Goal: Task Accomplishment & Management: Complete application form

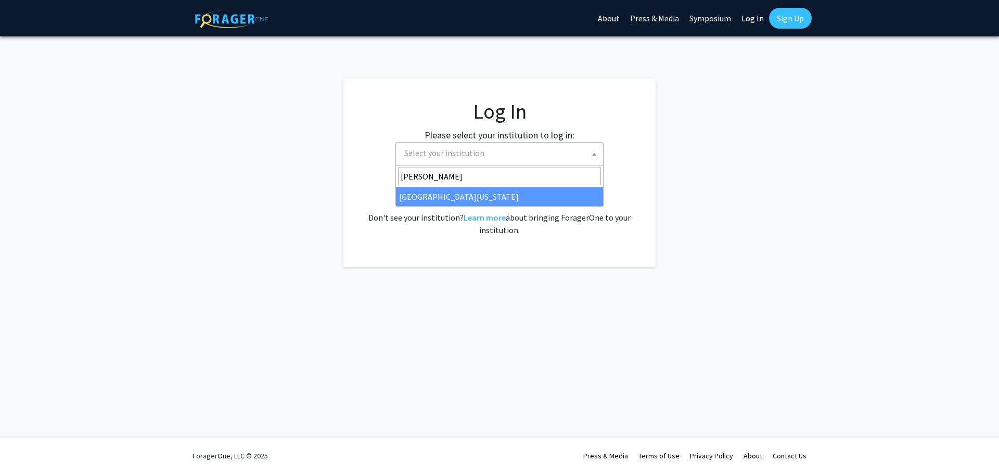
select select "31"
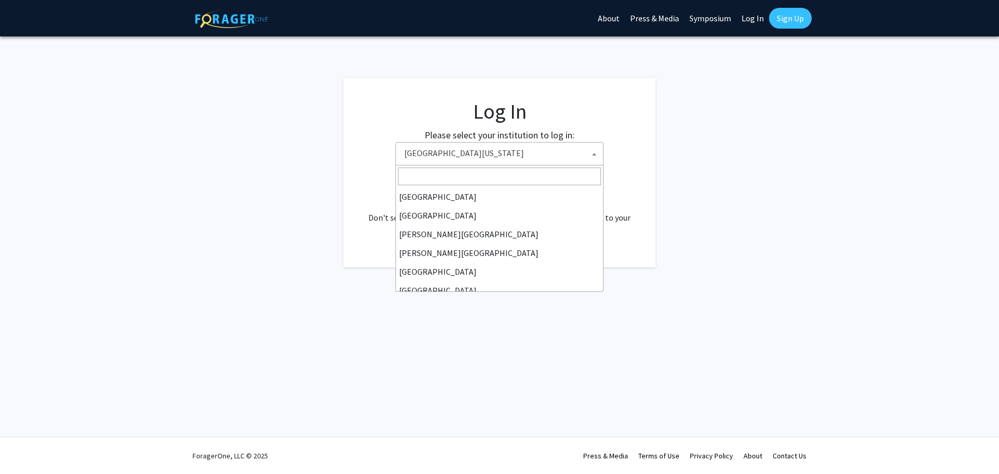
scroll to position [364, 0]
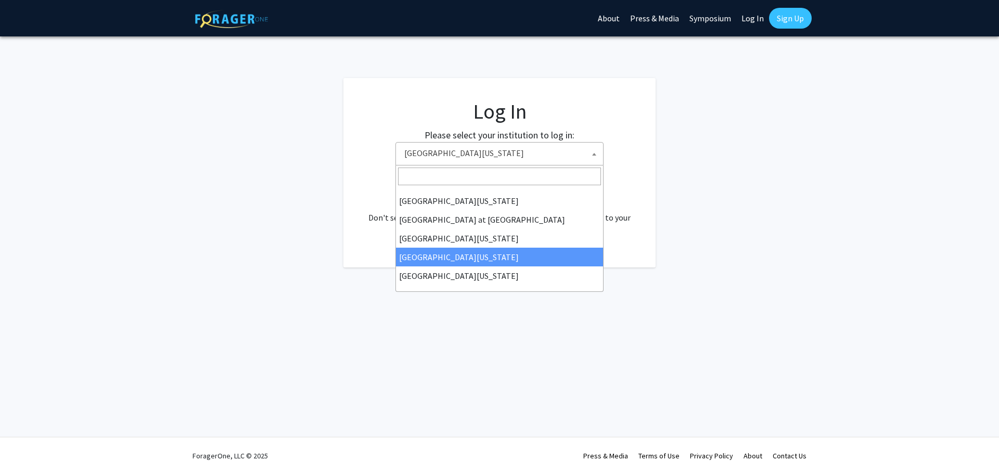
click at [711, 113] on fg-login "Log In Please select your institution to log in: Baylor University Brandeis Uni…" at bounding box center [499, 172] width 999 height 189
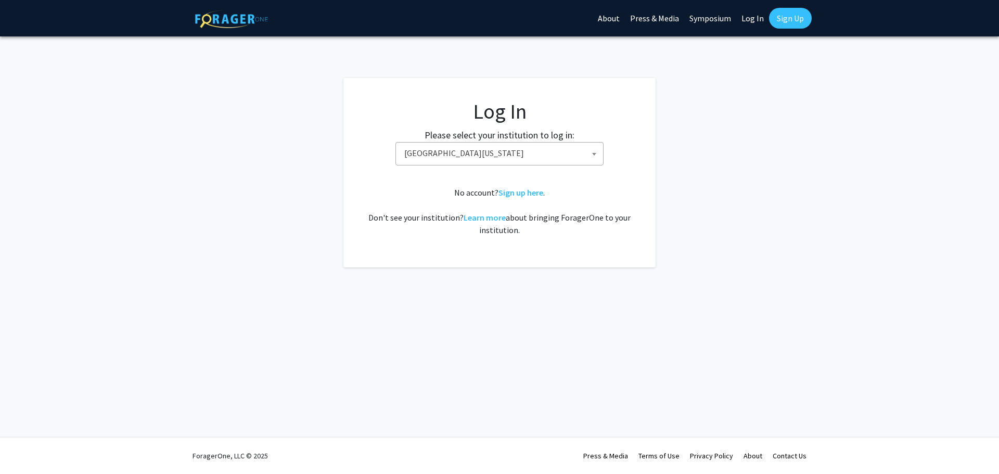
click at [709, 199] on fg-login "Log In Please select your institution to log in: Baylor University Brandeis Uni…" at bounding box center [499, 172] width 999 height 189
click at [472, 154] on span "University of Maryland" at bounding box center [501, 153] width 203 height 21
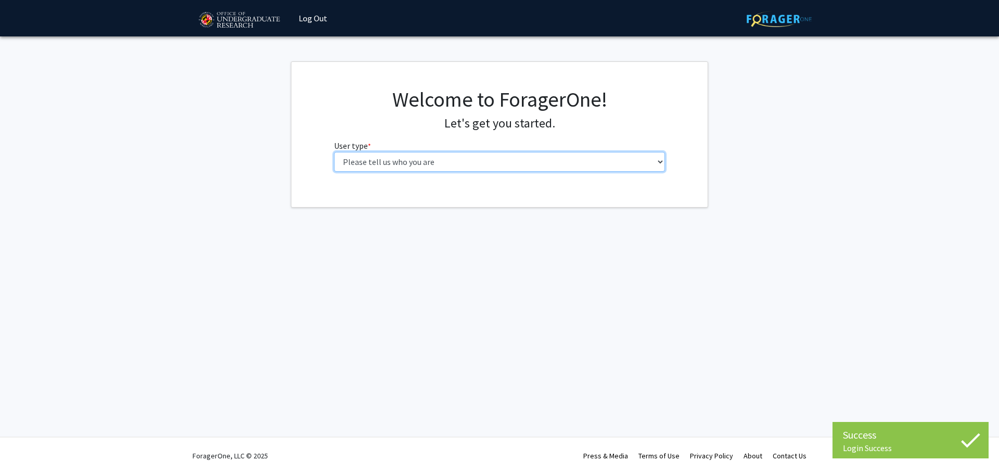
click at [456, 157] on select "Please tell us who you are Undergraduate Student Master's Student Doctoral Cand…" at bounding box center [500, 162] width 332 height 20
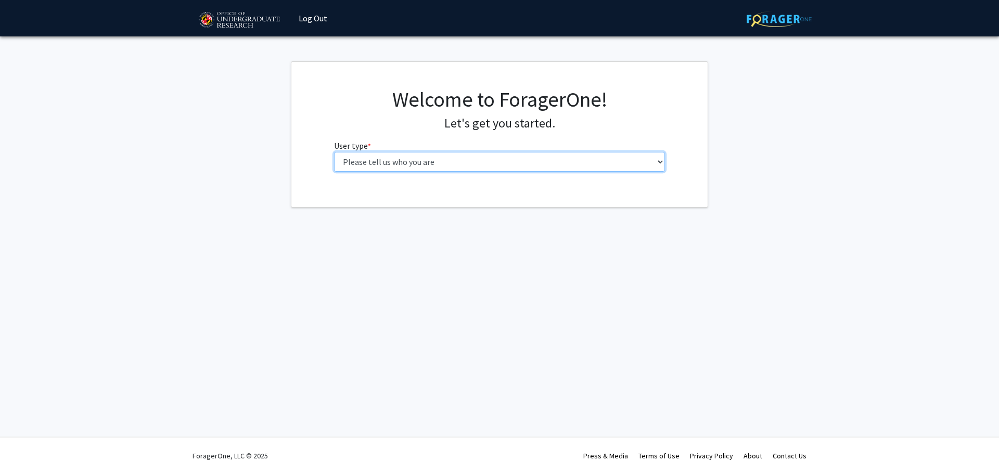
select select "4: postDoc"
click at [334, 152] on select "Please tell us who you are Undergraduate Student Master's Student Doctoral Cand…" at bounding box center [500, 162] width 332 height 20
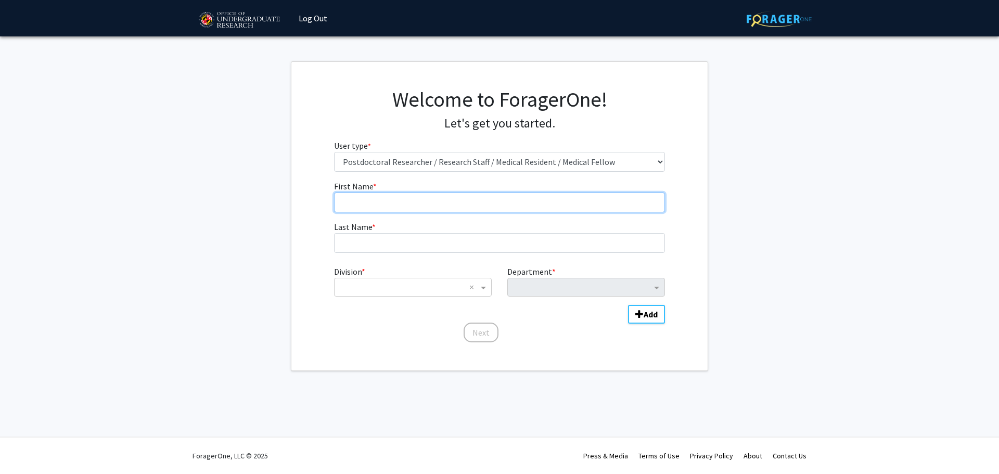
click at [435, 203] on input "First Name * required" at bounding box center [500, 203] width 332 height 20
type input "Gretchen"
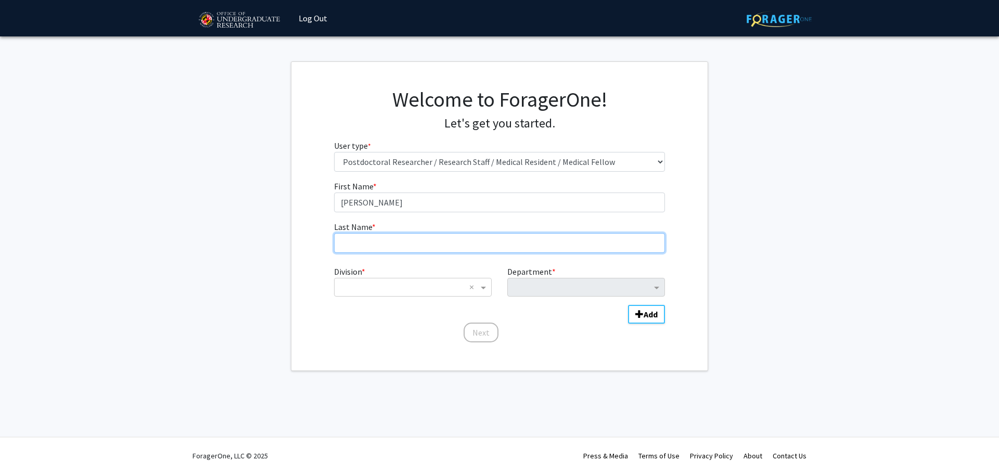
type input "Bella"
click at [414, 284] on input "Division" at bounding box center [402, 287] width 125 height 12
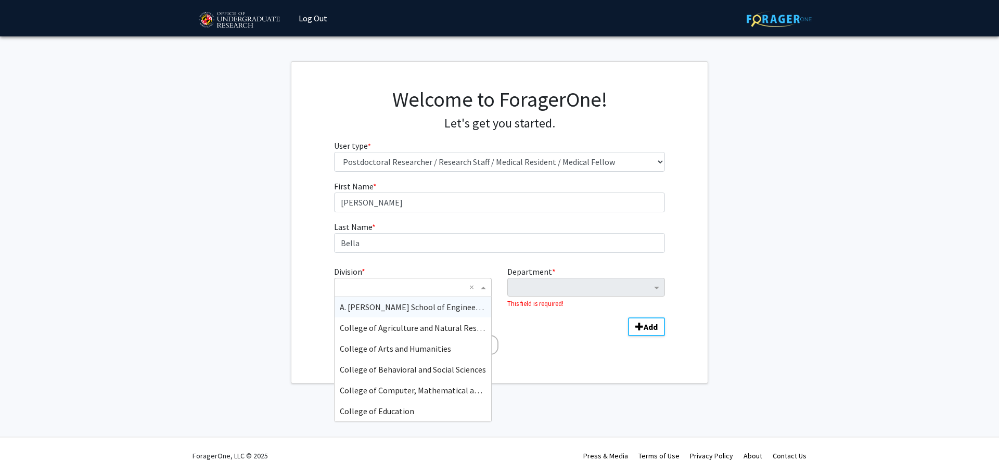
type input "c"
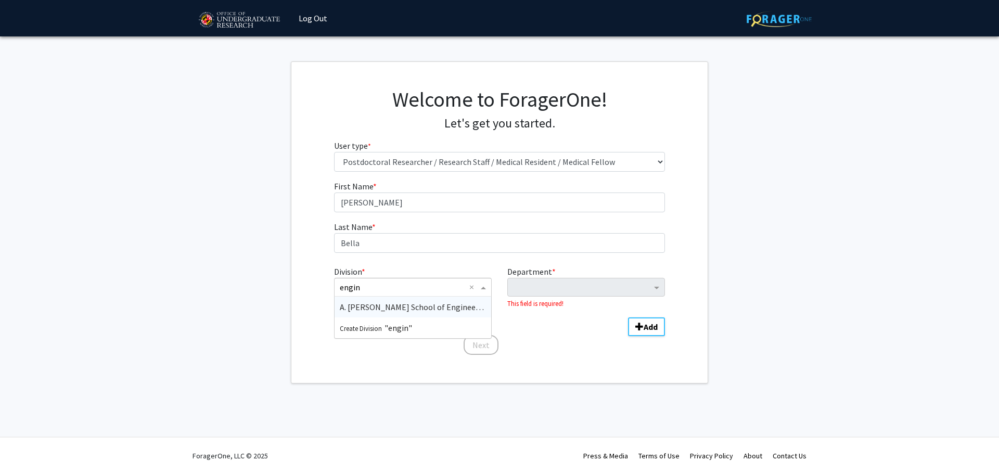
type input "engine"
click at [400, 297] on div "A. [PERSON_NAME] School of Engineering" at bounding box center [413, 307] width 157 height 21
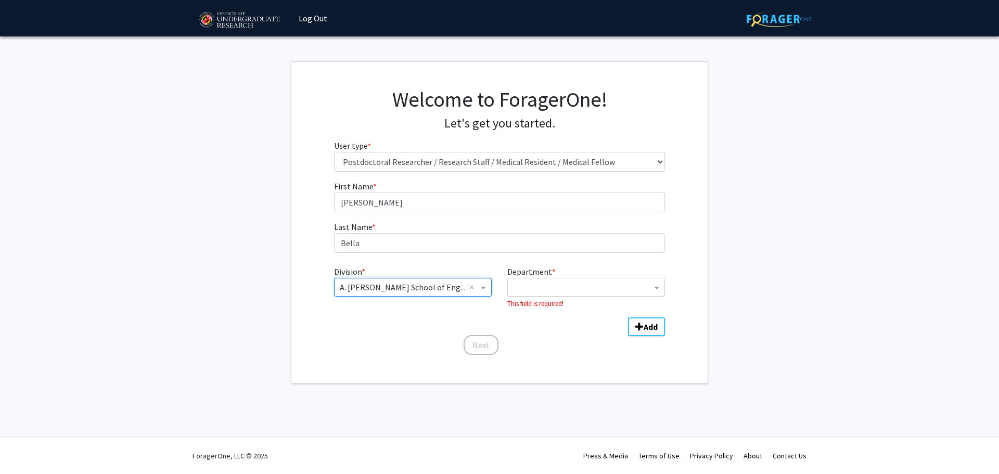
click at [620, 296] on ng-select "Department" at bounding box center [586, 287] width 158 height 19
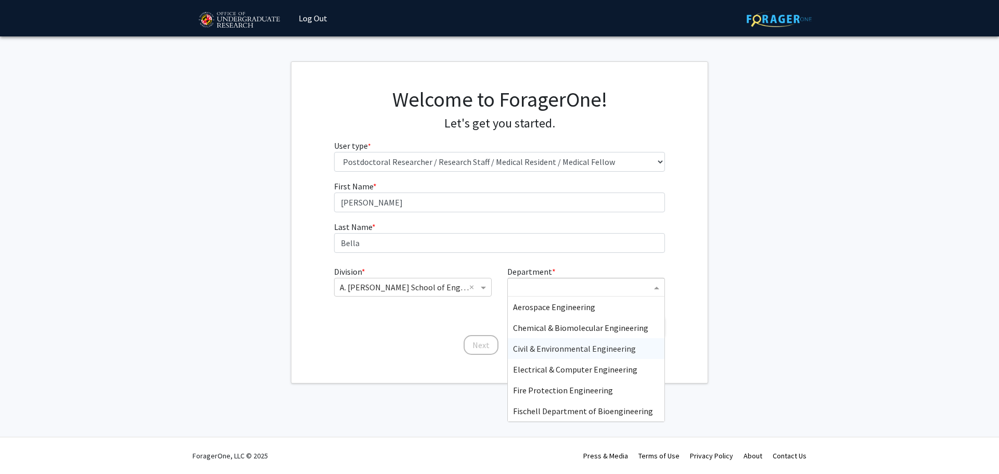
click at [594, 351] on span "Civil & Environmental Engineering" at bounding box center [574, 349] width 123 height 10
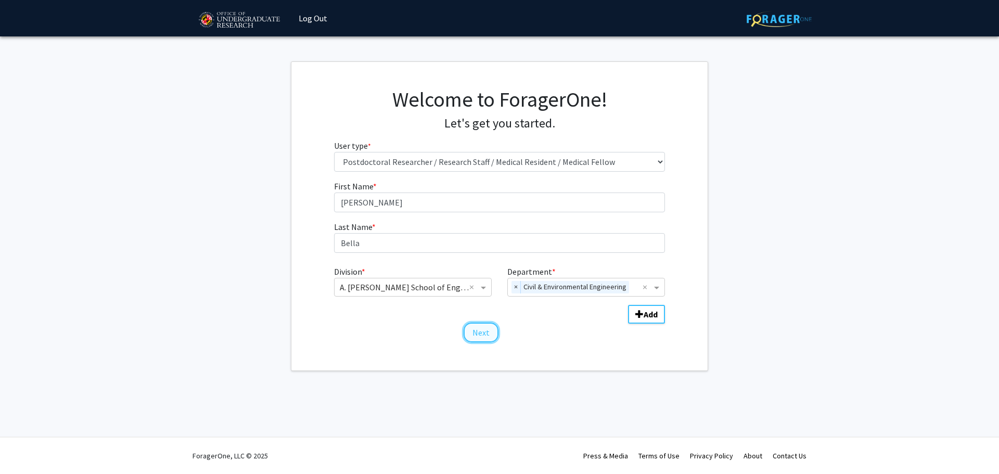
click at [488, 342] on button "Next" at bounding box center [481, 333] width 35 height 20
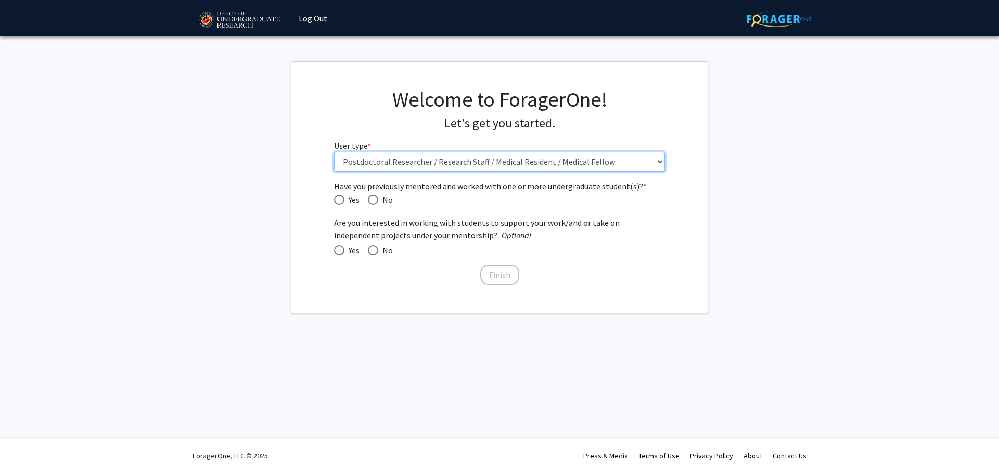
click at [442, 156] on select "Please tell us who you are Undergraduate Student Master's Student Doctoral Cand…" at bounding box center [500, 162] width 332 height 20
click at [451, 133] on div "Welcome to ForagerOne! Let's get you started. User type * required Please tell …" at bounding box center [499, 133] width 347 height 93
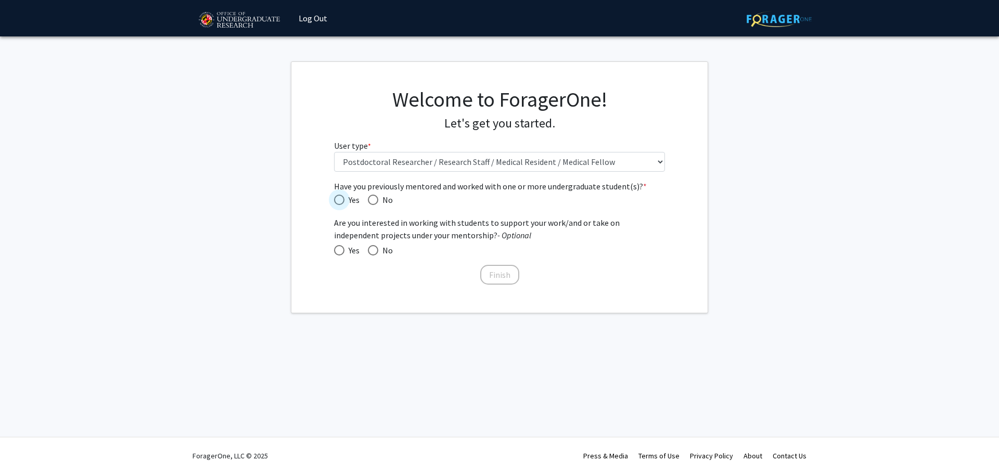
click at [349, 199] on span "Yes" at bounding box center [352, 200] width 15 height 12
click at [345, 199] on input "Yes" at bounding box center [339, 200] width 10 height 10
radio input "true"
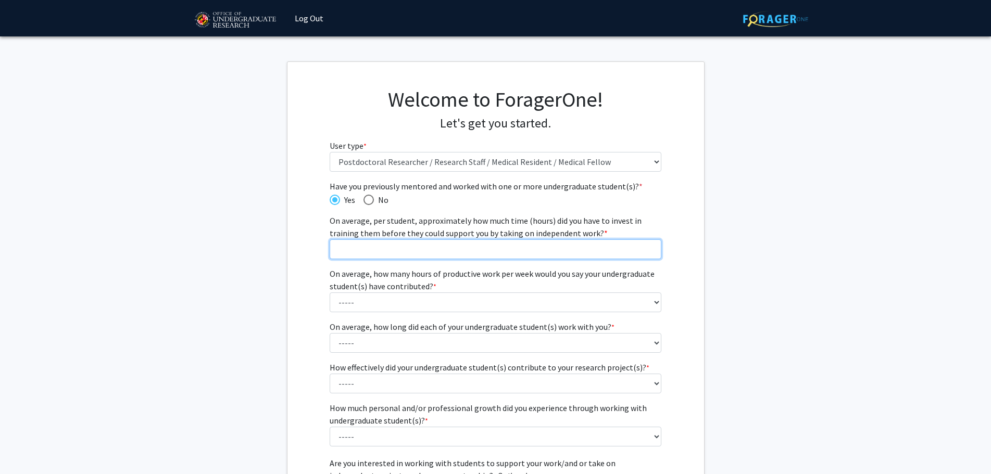
click at [445, 249] on input "On average, per student, approximately how much time (hours) did you have to in…" at bounding box center [495, 249] width 332 height 20
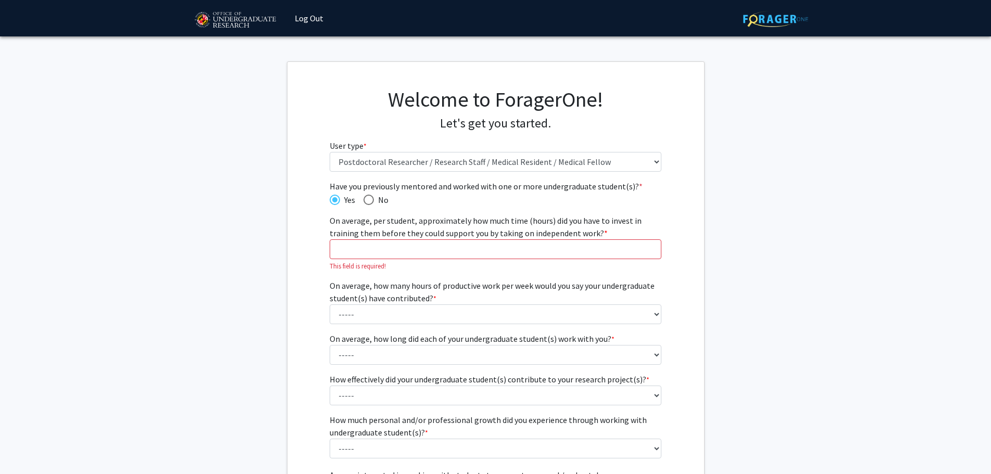
click at [506, 225] on span "On average, per student, approximately how much time (hours) did you have to in…" at bounding box center [485, 226] width 312 height 23
click at [506, 239] on input "On average, per student, approximately how much time (hours) did you have to in…" at bounding box center [495, 249] width 332 height 20
click at [506, 225] on span "On average, per student, approximately how much time (hours) did you have to in…" at bounding box center [485, 226] width 312 height 23
click at [506, 239] on input "On average, per student, approximately how much time (hours) did you have to in…" at bounding box center [495, 249] width 332 height 20
drag, startPoint x: 506, startPoint y: 225, endPoint x: 506, endPoint y: 215, distance: 9.9
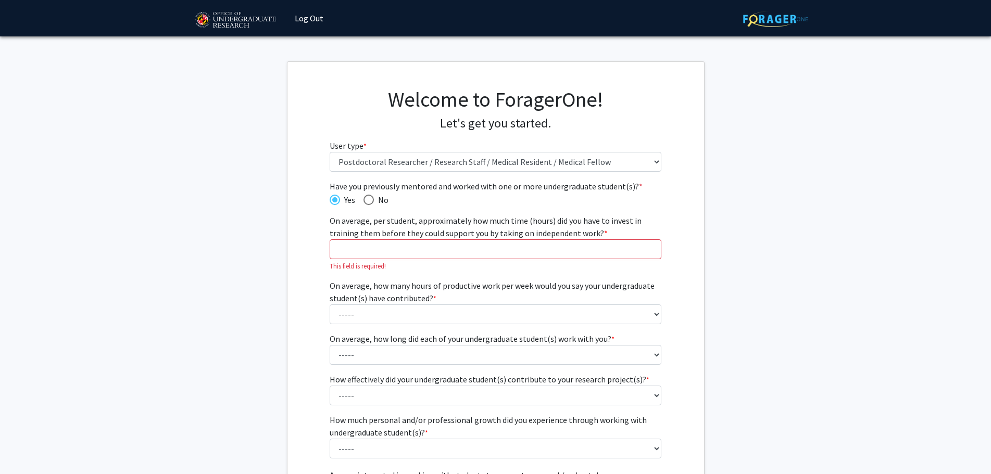
click at [506, 215] on span "On average, per student, approximately how much time (hours) did you have to in…" at bounding box center [485, 226] width 312 height 23
click at [506, 239] on input "On average, per student, approximately how much time (hours) did you have to in…" at bounding box center [495, 249] width 332 height 20
click at [499, 224] on span "On average, per student, approximately how much time (hours) did you have to in…" at bounding box center [485, 226] width 312 height 23
click at [499, 239] on input "On average, per student, approximately how much time (hours) did you have to in…" at bounding box center [495, 249] width 332 height 20
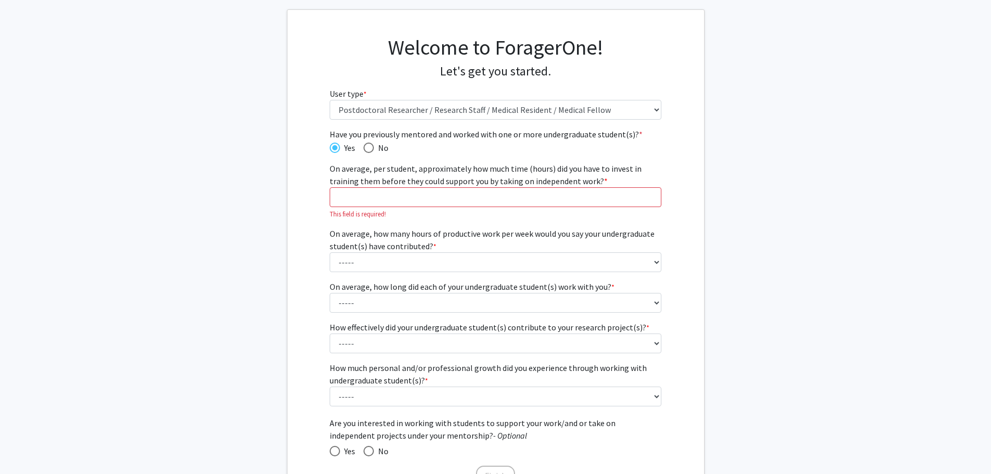
click at [282, 236] on fg-get-started "Welcome to ForagerOne! Let's get you started. User type * required Please tell …" at bounding box center [495, 261] width 991 height 505
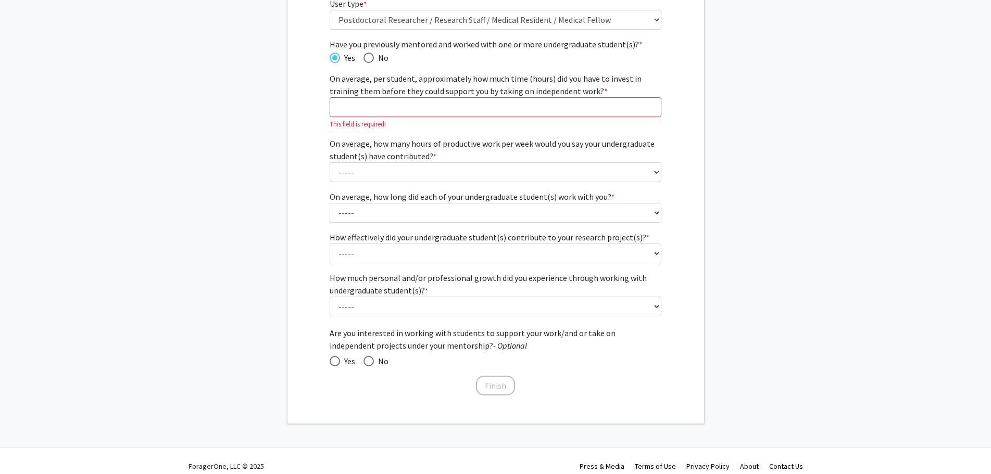
scroll to position [153, 0]
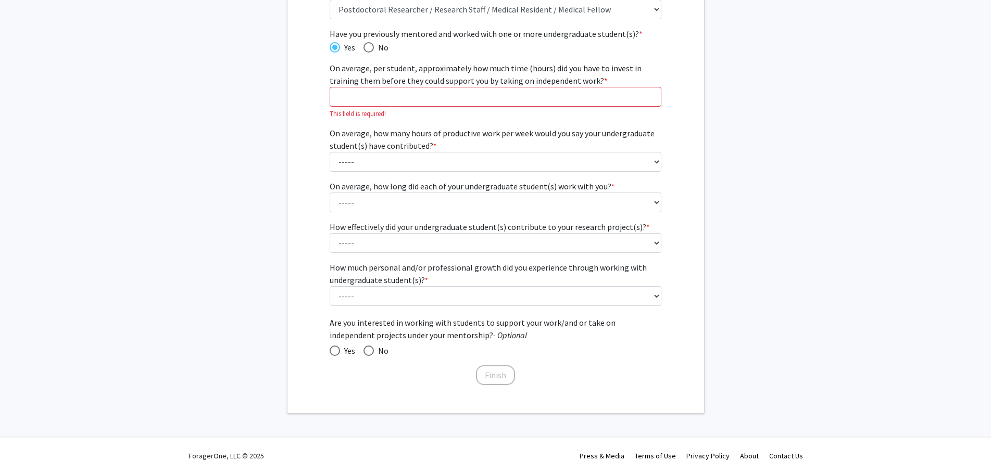
click at [430, 331] on span "Are you interested in working with students to support your work/and or take on…" at bounding box center [495, 328] width 332 height 25
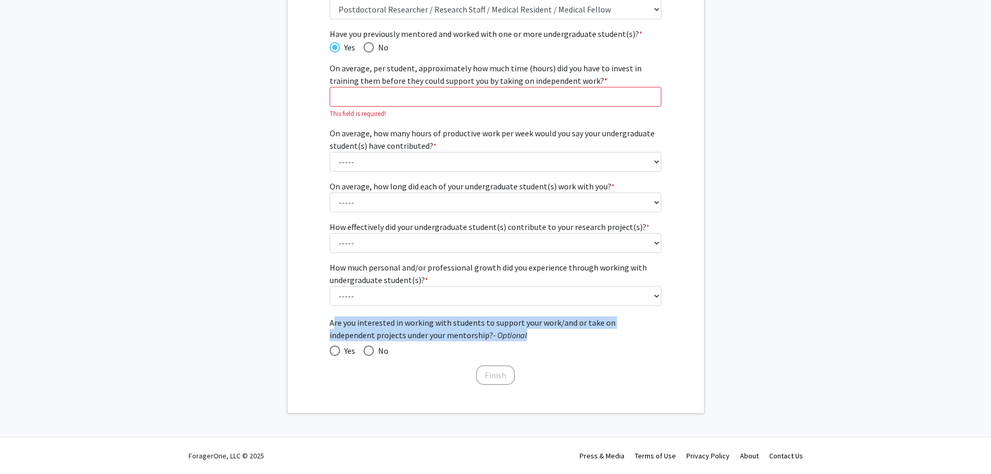
drag, startPoint x: 430, startPoint y: 331, endPoint x: 424, endPoint y: 325, distance: 8.8
click at [424, 325] on span "Are you interested in working with students to support your work/and or take on…" at bounding box center [495, 328] width 332 height 25
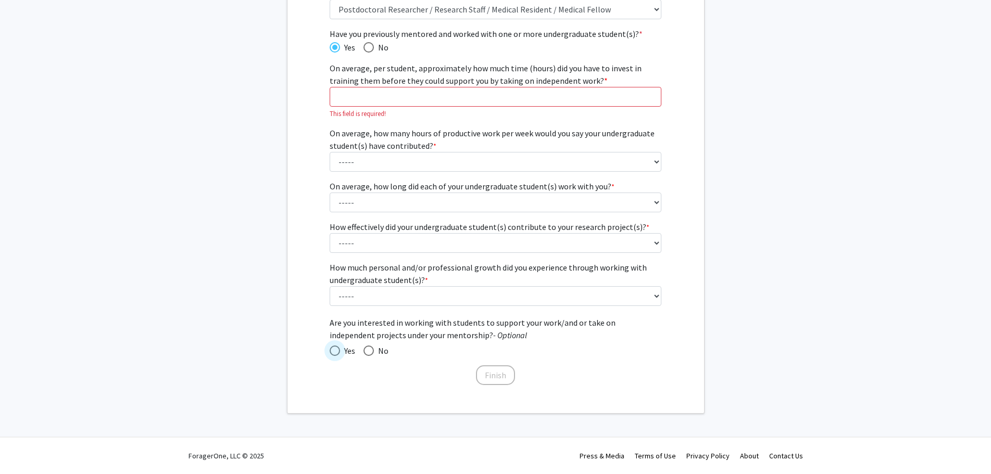
click at [336, 346] on span at bounding box center [334, 351] width 10 height 10
click at [336, 346] on input "Yes" at bounding box center [334, 351] width 10 height 10
radio input "true"
click at [493, 331] on icon "- Optional" at bounding box center [510, 335] width 34 height 10
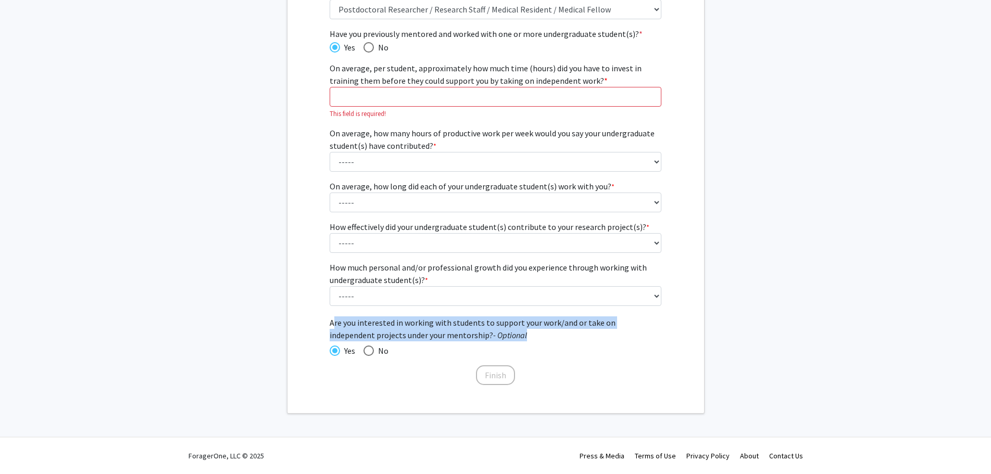
click at [493, 331] on icon "- Optional" at bounding box center [510, 335] width 34 height 10
click at [458, 328] on span "Are you interested in working with students to support your work/and or take on…" at bounding box center [495, 328] width 332 height 25
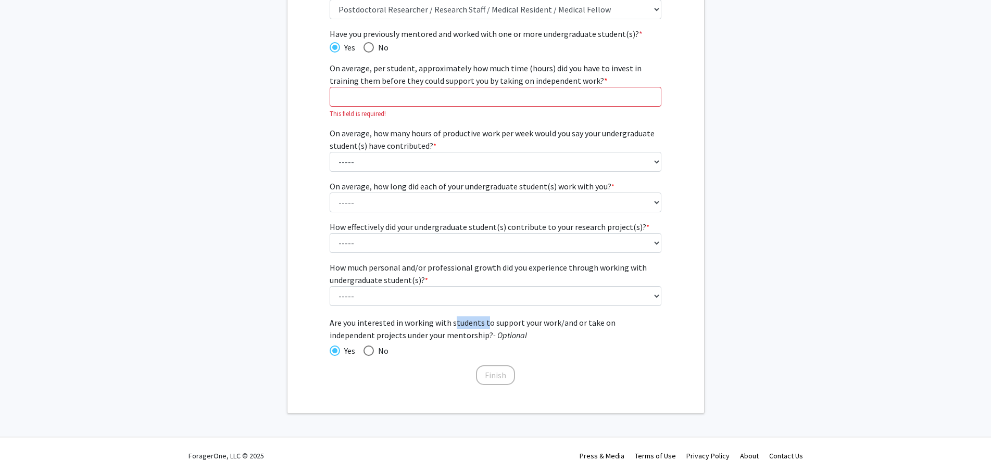
click at [458, 328] on span "Are you interested in working with students to support your work/and or take on…" at bounding box center [495, 328] width 332 height 25
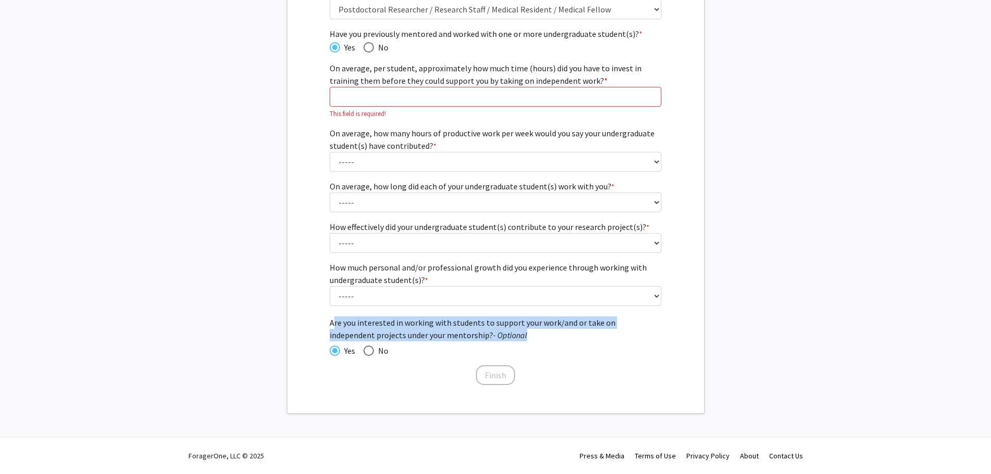
click at [458, 328] on span "Are you interested in working with students to support your work/and or take on…" at bounding box center [495, 328] width 332 height 25
click at [477, 323] on span "Are you interested in working with students to support your work/and or take on…" at bounding box center [495, 328] width 332 height 25
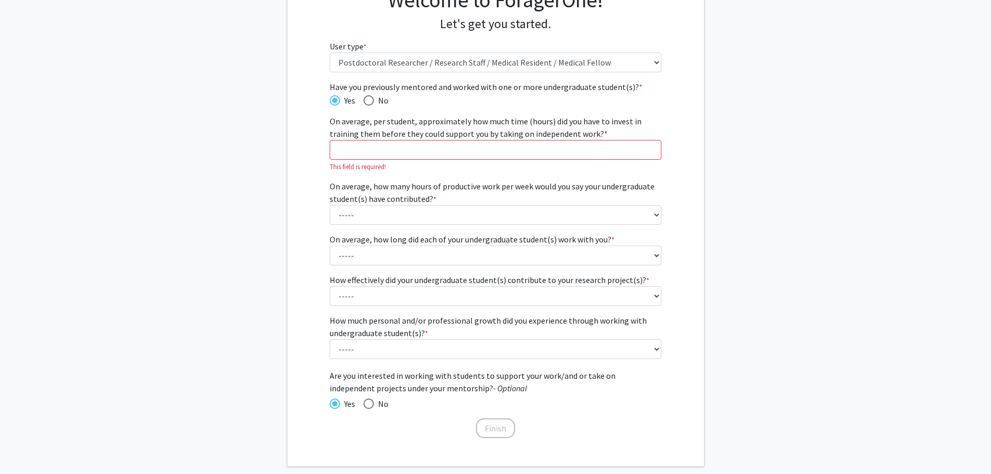
scroll to position [48, 0]
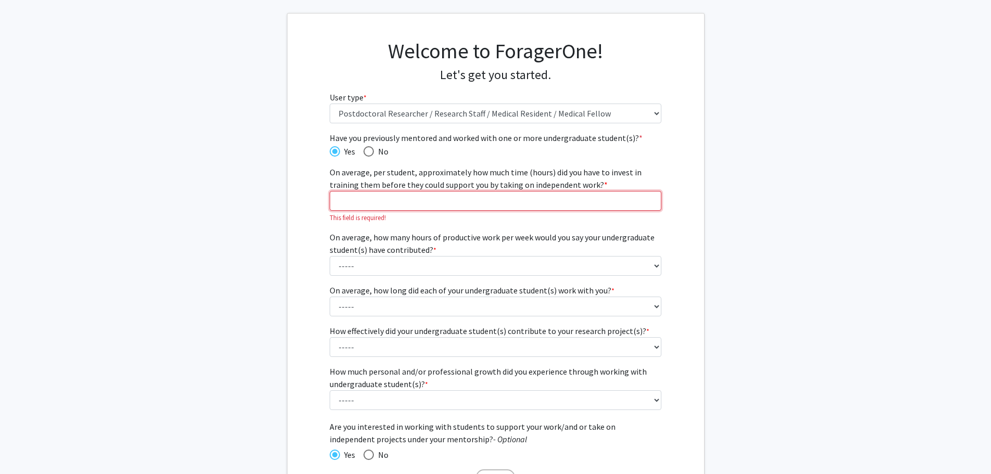
click at [395, 198] on input "On average, per student, approximately how much time (hours) did you have to in…" at bounding box center [495, 201] width 332 height 20
click at [587, 173] on span "On average, per student, approximately how much time (hours) did you have to in…" at bounding box center [485, 178] width 312 height 23
click at [587, 191] on input "On average, per student, approximately how much time (hours) did you have to in…" at bounding box center [495, 201] width 332 height 20
click at [587, 173] on span "On average, per student, approximately how much time (hours) did you have to in…" at bounding box center [485, 178] width 312 height 23
click at [587, 191] on input "On average, per student, approximately how much time (hours) did you have to in…" at bounding box center [495, 201] width 332 height 20
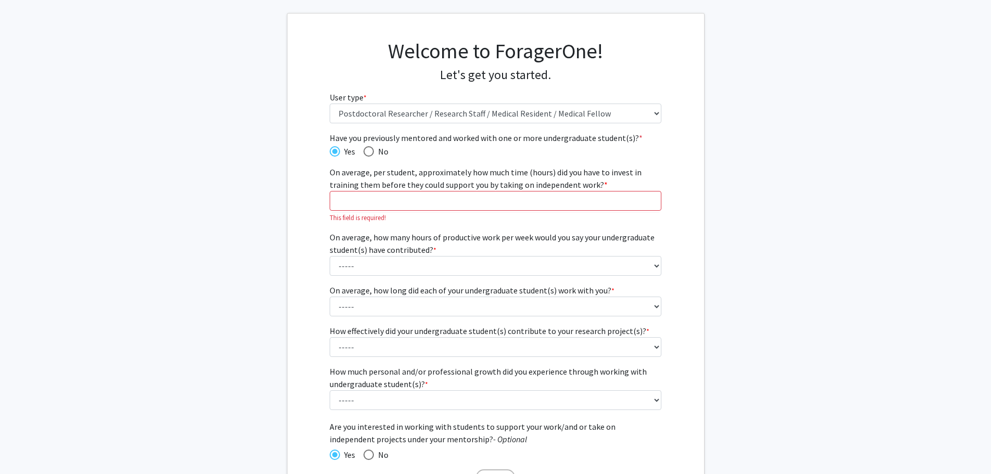
drag, startPoint x: 587, startPoint y: 173, endPoint x: 587, endPoint y: 185, distance: 12.0
click at [587, 185] on span "On average, per student, approximately how much time (hours) did you have to in…" at bounding box center [485, 178] width 312 height 23
click at [587, 191] on input "On average, per student, approximately how much time (hours) did you have to in…" at bounding box center [495, 201] width 332 height 20
click at [584, 202] on input "On average, per student, approximately how much time (hours) did you have to in…" at bounding box center [495, 201] width 332 height 20
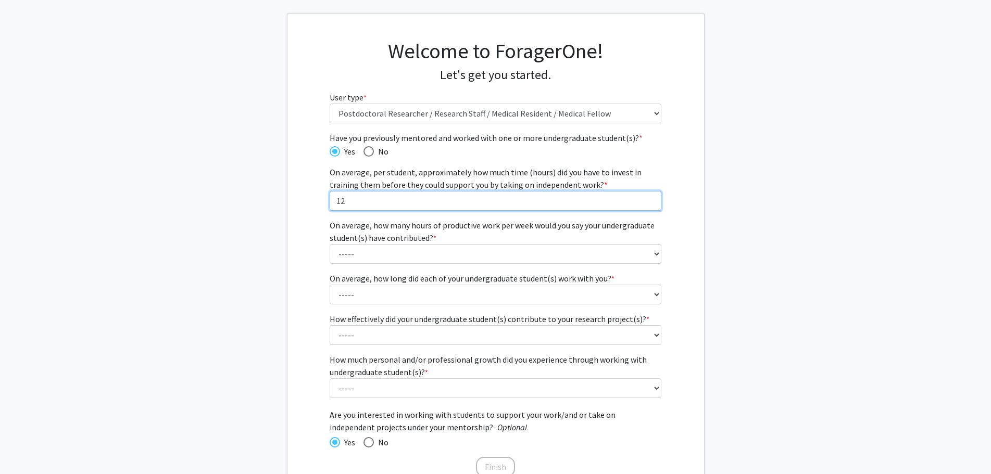
type input "12"
click at [440, 223] on label "On average, how many hours of productive work per week would you say your under…" at bounding box center [495, 231] width 332 height 25
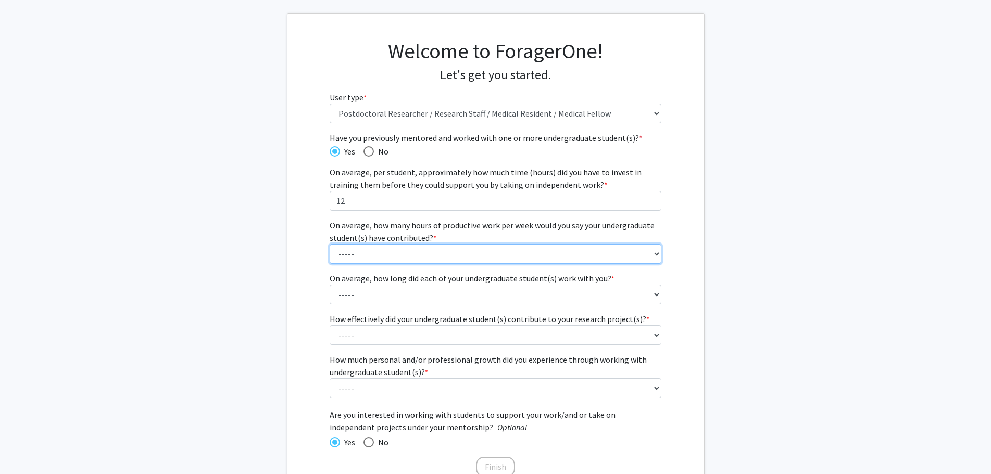
click at [440, 244] on select "----- 1 - 5 hours 6 - 10 hours 11 - 15 hours 16 - 20 hours 21 - 30 hours 31 - 4…" at bounding box center [495, 254] width 332 height 20
click at [392, 252] on select "----- 1 - 5 hours 6 - 10 hours 11 - 15 hours 16 - 20 hours 21 - 30 hours 31 - 4…" at bounding box center [495, 254] width 332 height 20
select select "3: 11 - 15 hours"
click at [329, 244] on select "----- 1 - 5 hours 6 - 10 hours 11 - 15 hours 16 - 20 hours 21 - 30 hours 31 - 4…" at bounding box center [495, 254] width 332 height 20
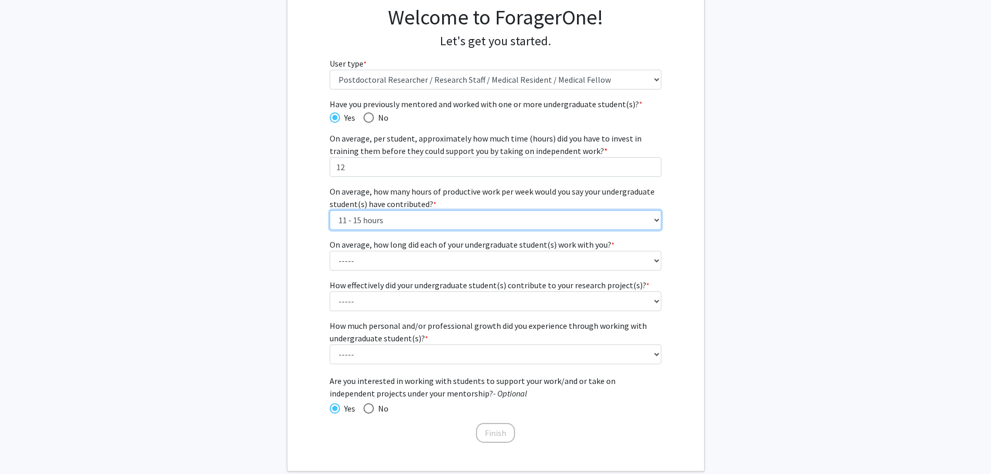
scroll to position [100, 0]
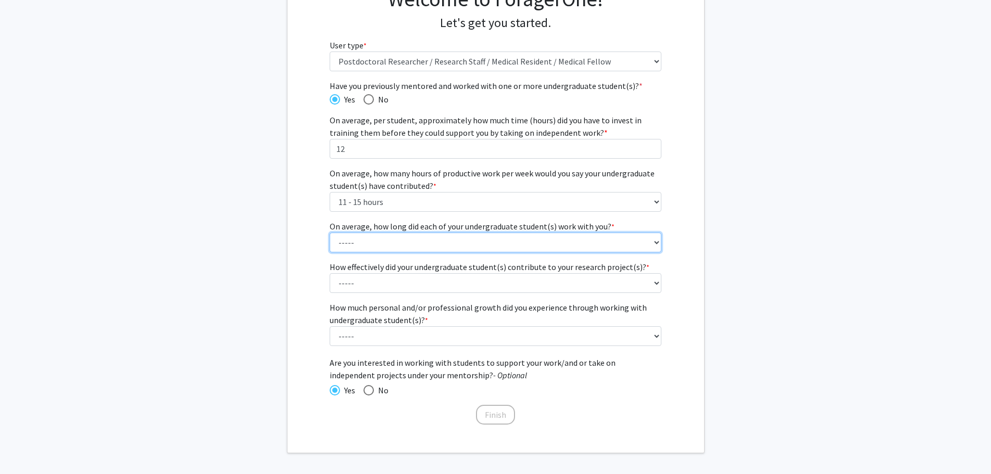
click at [423, 248] on select "----- 1 - 3 months 3 - 6 months 6 months - 1 year 1 - 2 years 2 - 3 years 3 - 4…" at bounding box center [495, 243] width 332 height 20
select select "1: 1 - 3 months"
click at [329, 233] on select "----- 1 - 3 months 3 - 6 months 6 months - 1 year 1 - 2 years 2 - 3 years 3 - 4…" at bounding box center [495, 243] width 332 height 20
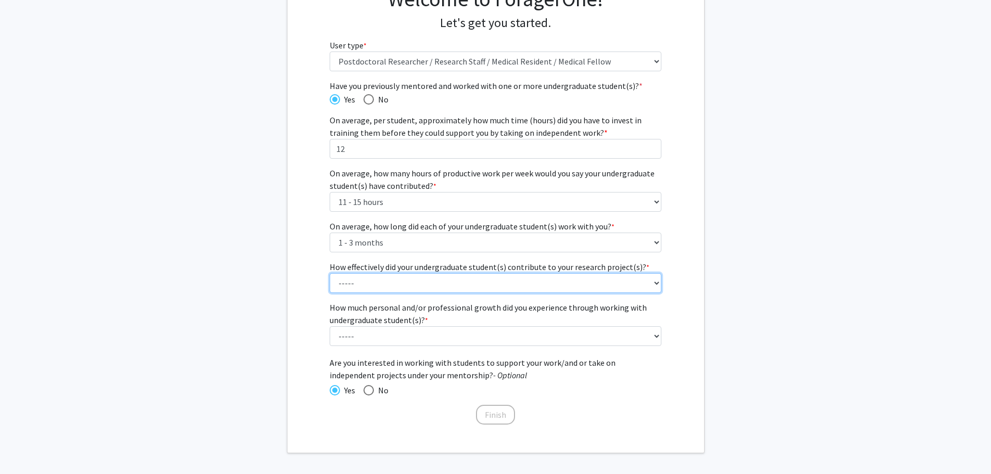
click at [426, 283] on select "----- 1 (Minimally) 2 3 (Moderately) 4 5 (Significantly)" at bounding box center [495, 283] width 332 height 20
click at [329, 273] on select "----- 1 (Minimally) 2 3 (Moderately) 4 5 (Significantly)" at bounding box center [495, 283] width 332 height 20
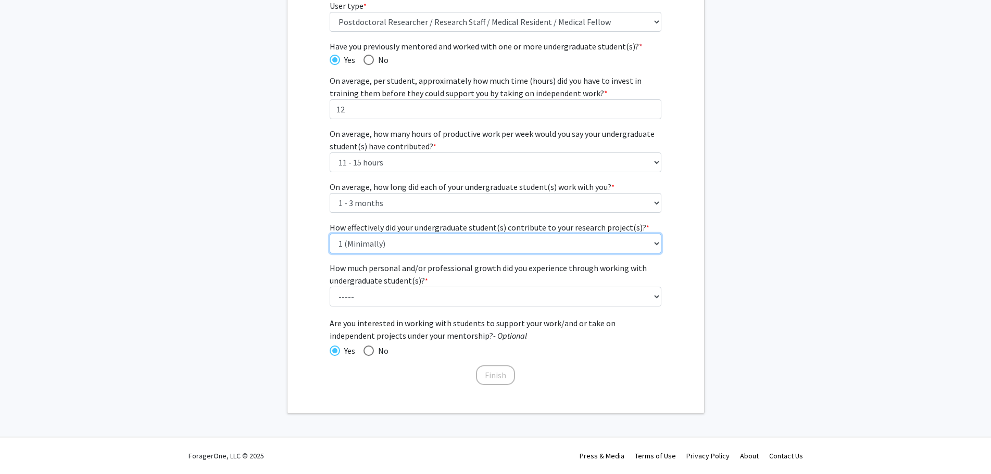
click at [424, 247] on select "----- 1 (Minimally) 2 3 (Moderately) 4 5 (Significantly)" at bounding box center [495, 244] width 332 height 20
select select "2: 2"
click at [329, 234] on select "----- 1 (Minimally) 2 3 (Moderately) 4 5 (Significantly)" at bounding box center [495, 244] width 332 height 20
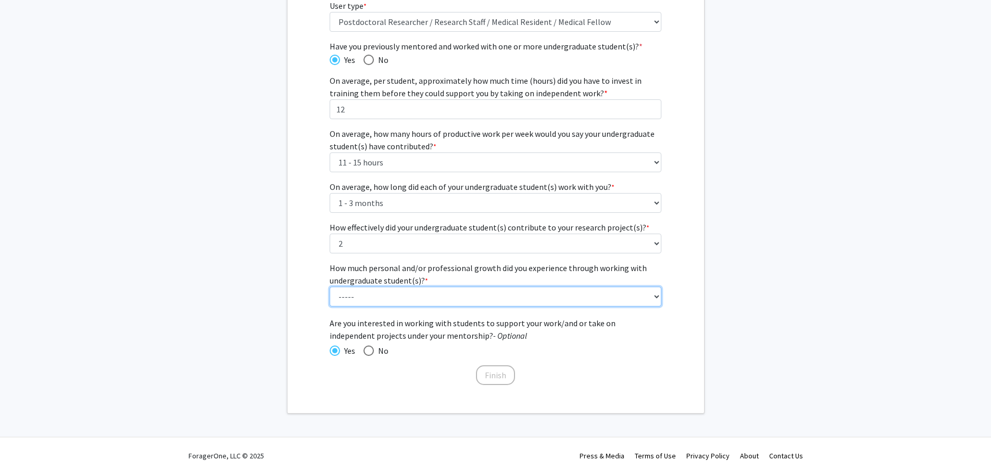
click at [425, 301] on select "----- 1 (Minimal) 2 3 (Moderate) 4 5 (Significant)" at bounding box center [495, 297] width 332 height 20
select select "4: 4"
click at [329, 287] on select "----- 1 (Minimal) 2 3 (Moderate) 4 5 (Significant)" at bounding box center [495, 297] width 332 height 20
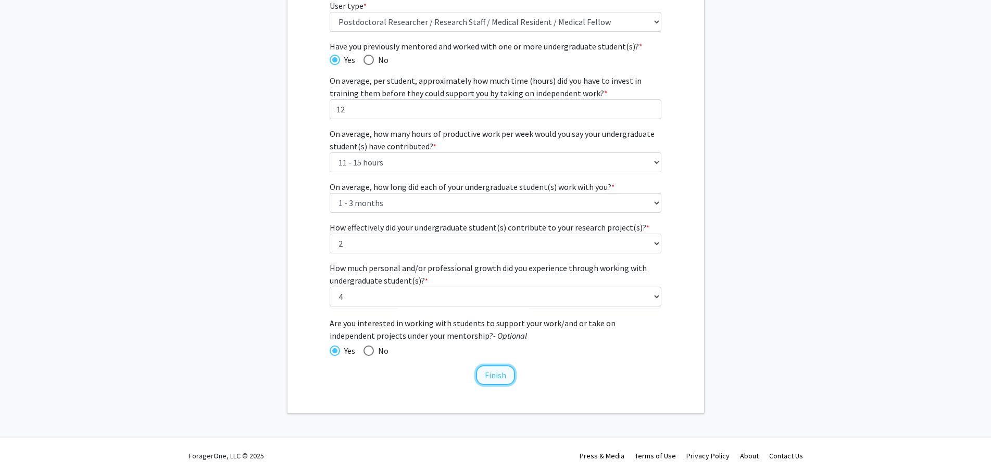
click at [498, 373] on button "Finish" at bounding box center [495, 375] width 39 height 20
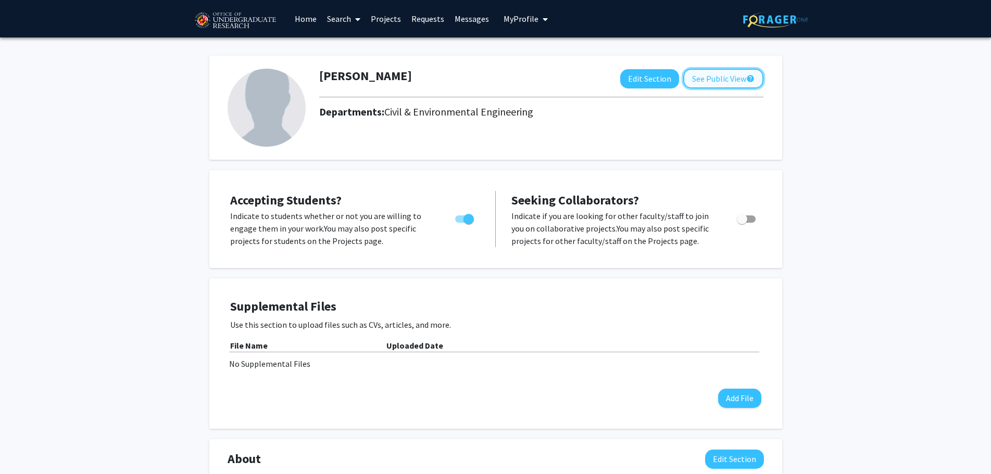
click at [724, 77] on button "See Public View help" at bounding box center [723, 79] width 80 height 20
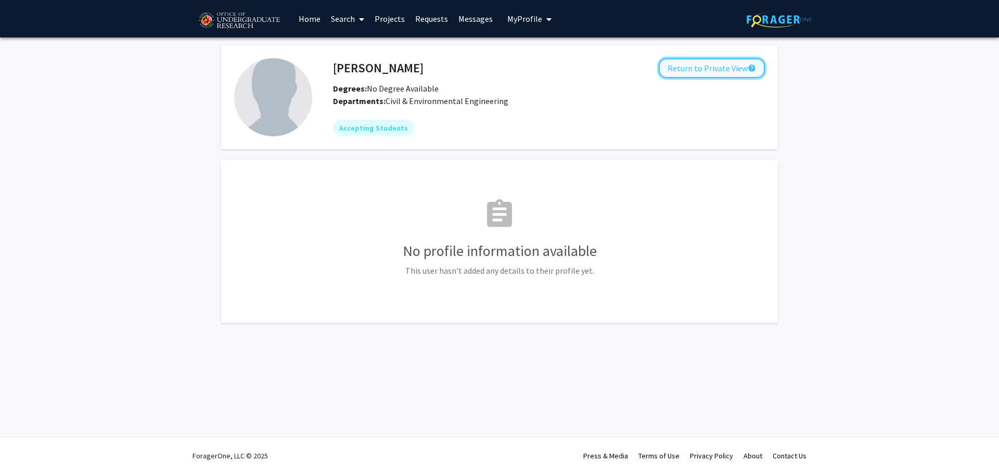
click at [712, 68] on button "Return to Private View help" at bounding box center [712, 68] width 106 height 20
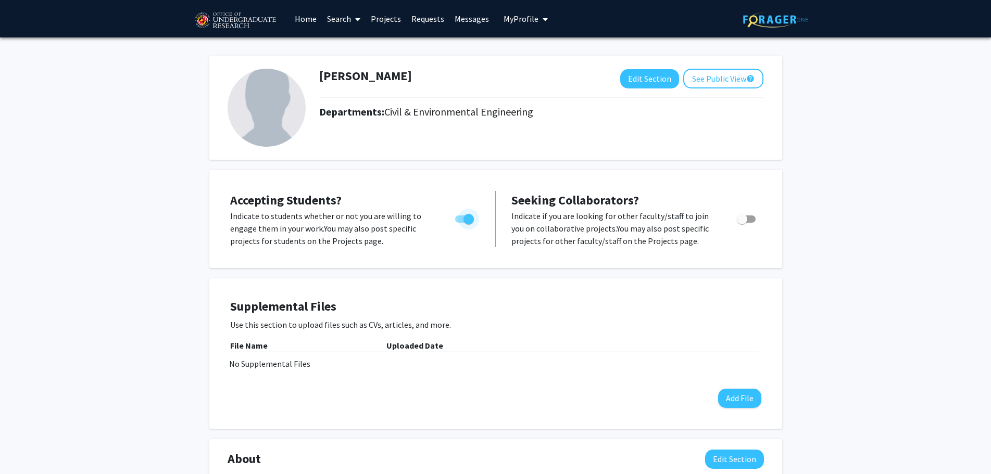
click at [455, 216] on label "Toggle" at bounding box center [462, 219] width 23 height 12
click at [460, 223] on input "Would you like to permit student requests?" at bounding box center [460, 223] width 1 height 1
checkbox input "false"
click at [634, 230] on p "Indicate if you are looking for other faculty/staff to join you on collaborativ…" at bounding box center [614, 228] width 206 height 37
click at [595, 196] on span "Seeking Collaborators?" at bounding box center [575, 200] width 128 height 16
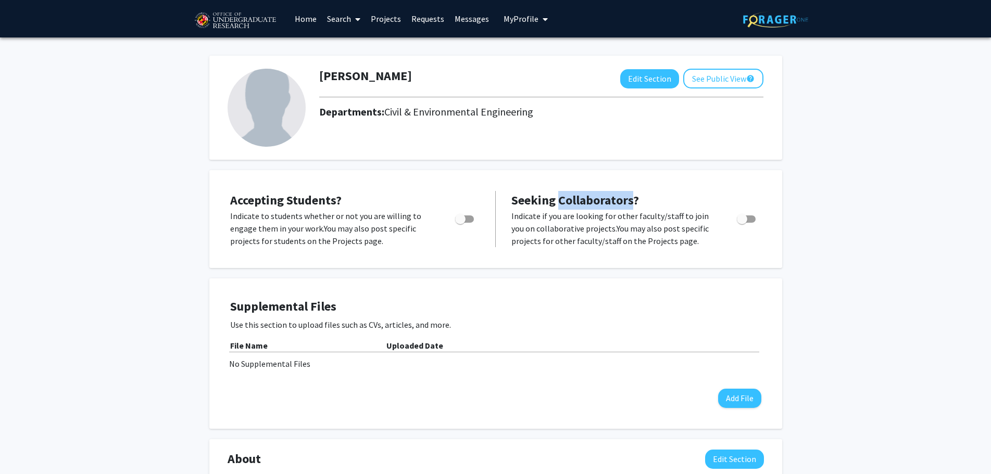
click at [595, 196] on span "Seeking Collaborators?" at bounding box center [575, 200] width 128 height 16
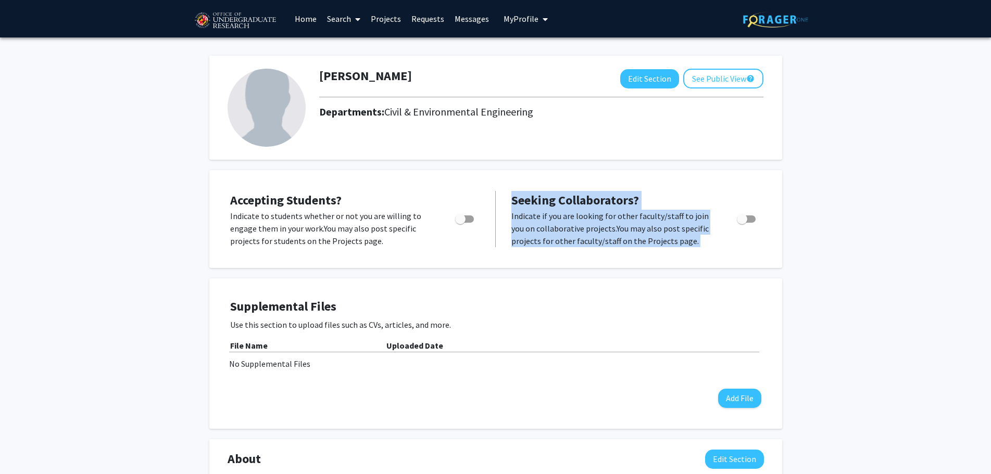
drag, startPoint x: 595, startPoint y: 196, endPoint x: 608, endPoint y: 225, distance: 31.9
click at [608, 225] on div "Seeking Collaborators? Indicate if you are looking for other faculty/staff to j…" at bounding box center [636, 219] width 250 height 56
click at [608, 225] on p "Indicate if you are looking for other faculty/staff to join you on collaborativ…" at bounding box center [614, 228] width 206 height 37
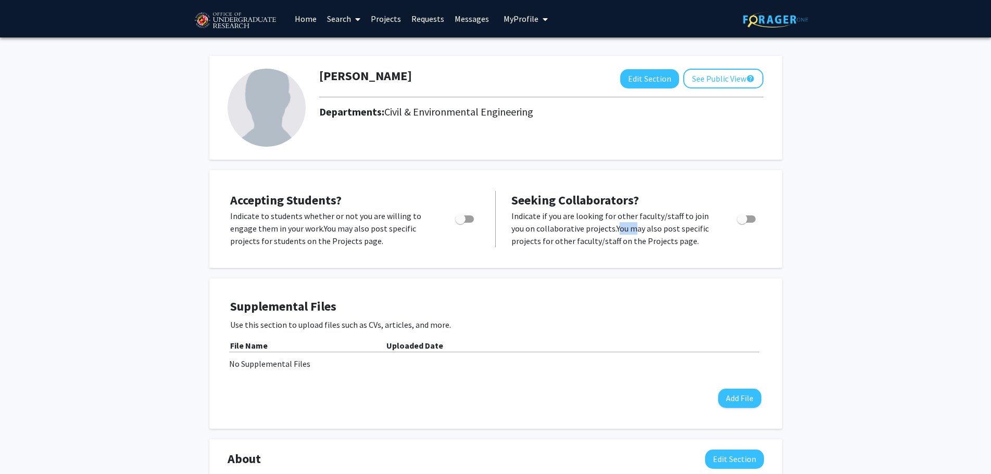
click at [608, 225] on p "Indicate if you are looking for other faculty/staff to join you on collaborativ…" at bounding box center [614, 228] width 206 height 37
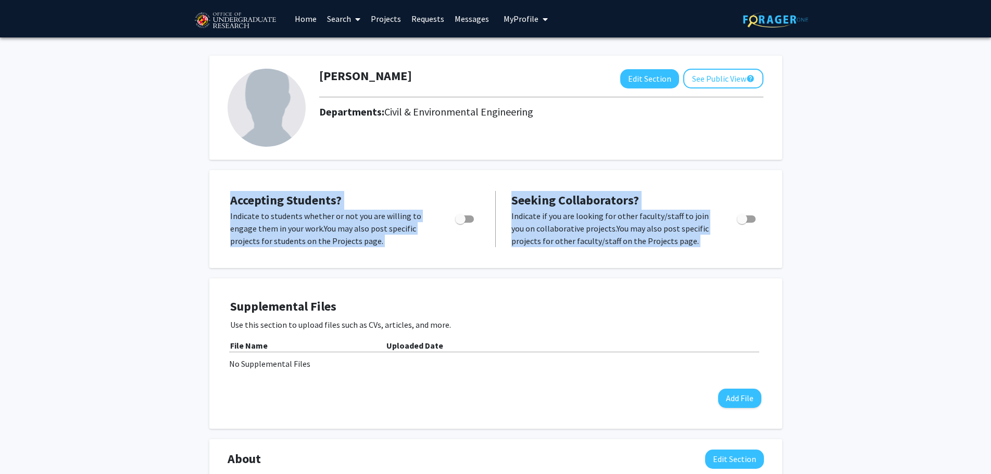
drag, startPoint x: 608, startPoint y: 225, endPoint x: 349, endPoint y: 171, distance: 264.8
click at [352, 173] on div "Accepting Students? Indicate to students whether or not you are willing to enga…" at bounding box center [495, 219] width 573 height 98
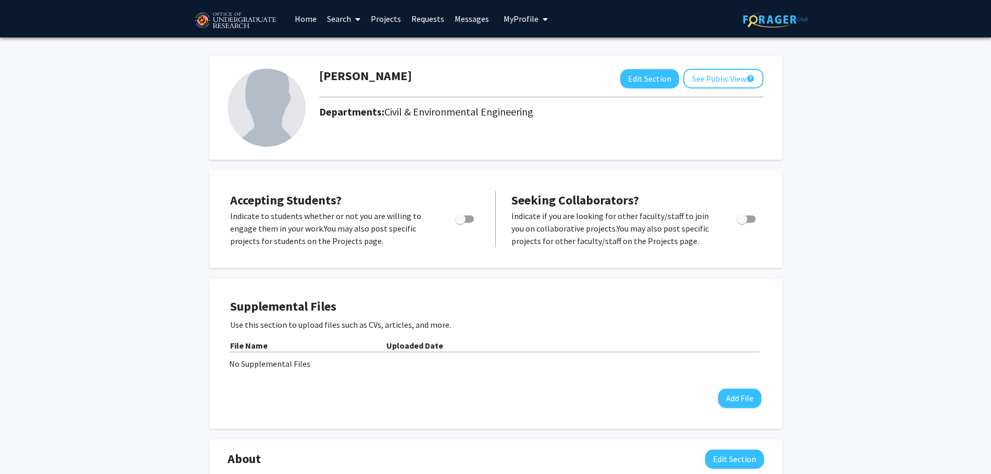
click at [389, 11] on link "Projects" at bounding box center [385, 19] width 41 height 36
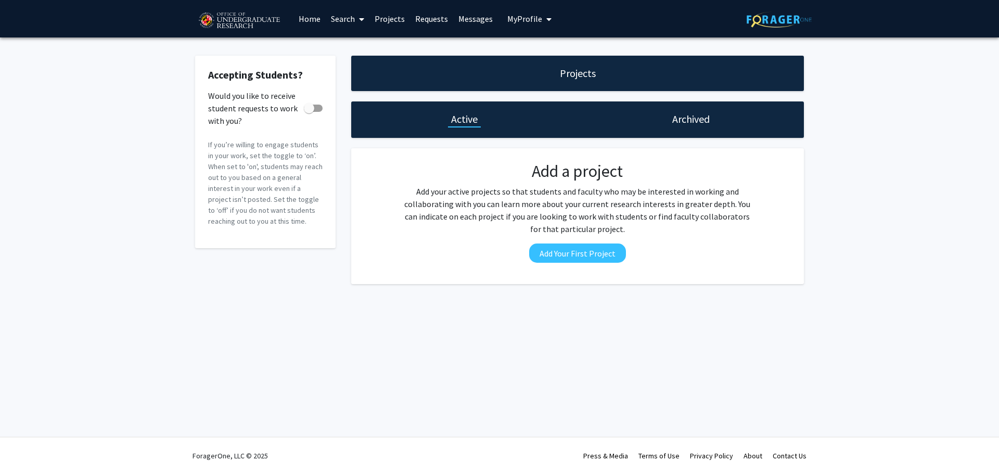
click at [439, 24] on link "Requests" at bounding box center [431, 19] width 43 height 36
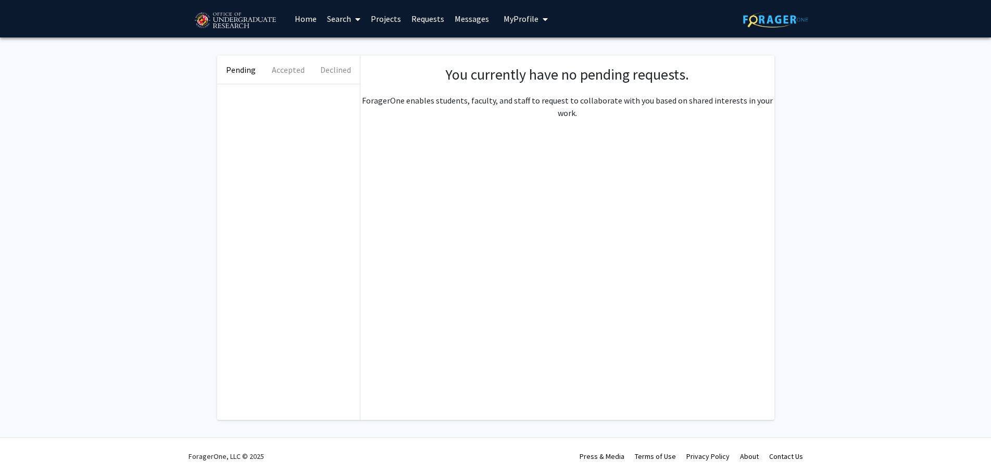
click at [467, 24] on link "Messages" at bounding box center [471, 19] width 45 height 36
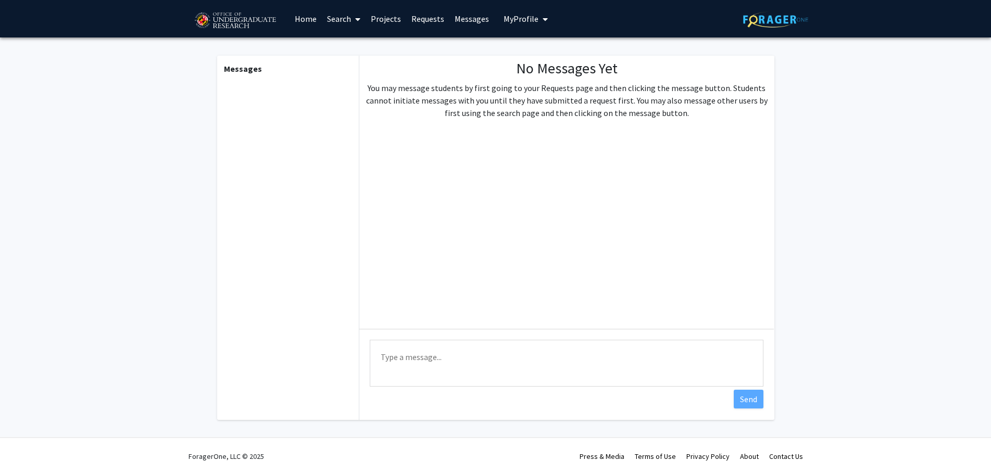
click at [512, 18] on span "My Profile" at bounding box center [520, 19] width 35 height 10
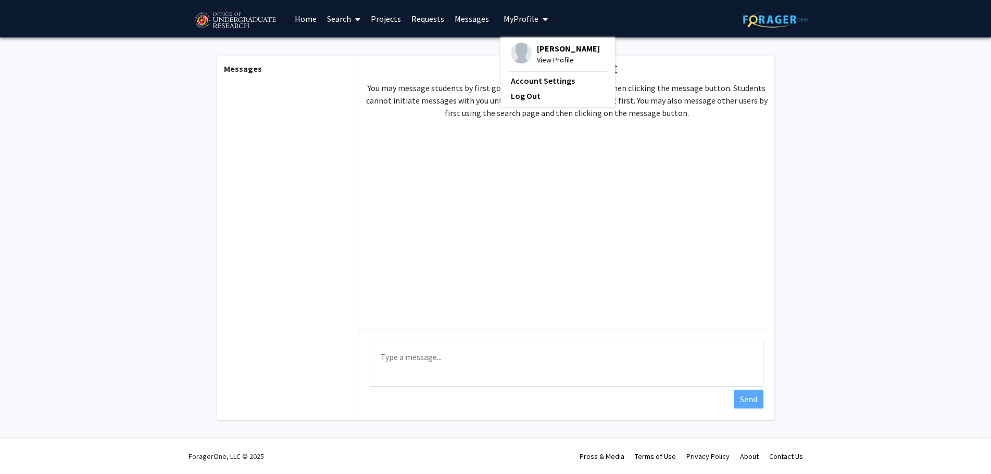
click at [393, 17] on link "Projects" at bounding box center [385, 19] width 41 height 36
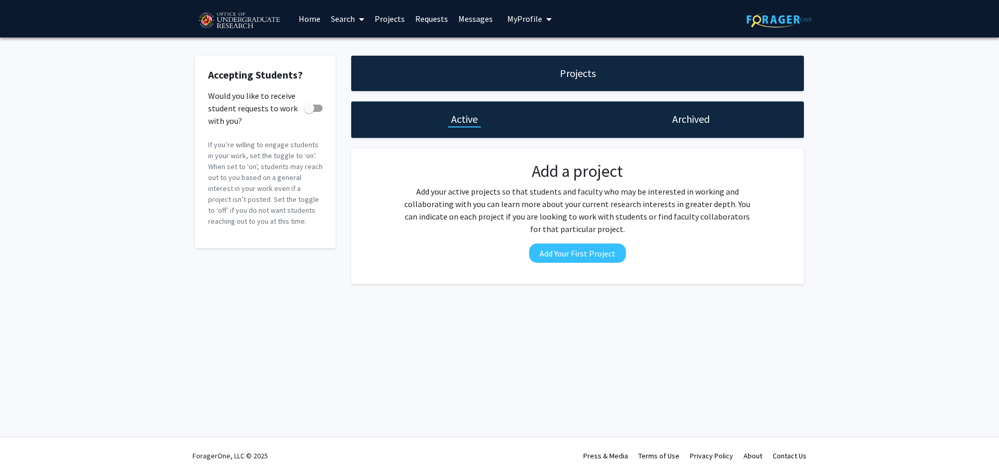
click at [342, 17] on link "Search" at bounding box center [348, 19] width 44 height 36
click at [575, 149] on fg-card "Add a project Add your active projects so that students and faculty who may be …" at bounding box center [577, 216] width 453 height 136
click at [318, 106] on span at bounding box center [313, 108] width 19 height 7
click at [309, 112] on input "Would you like to receive student requests to work with you?" at bounding box center [309, 112] width 1 height 1
click at [318, 106] on span at bounding box center [317, 108] width 10 height 10
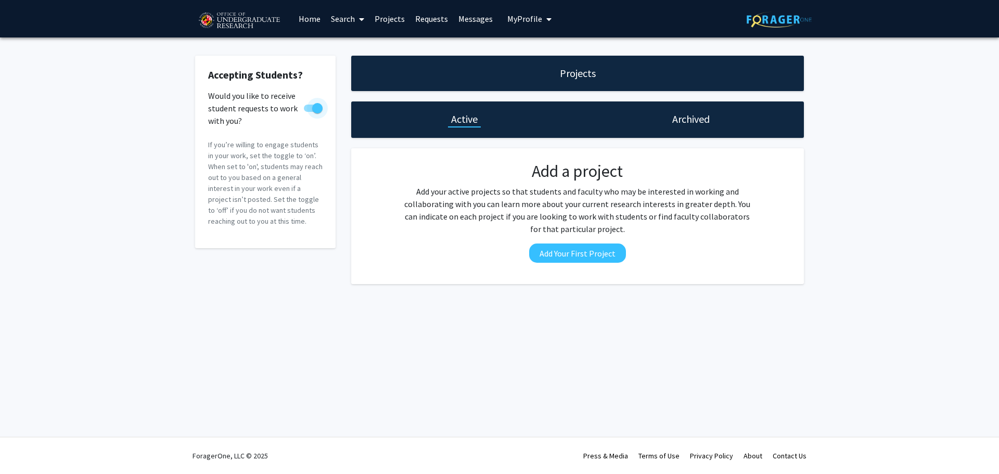
click at [309, 112] on input "Would you like to receive student requests to work with you?" at bounding box center [309, 112] width 1 height 1
checkbox input "false"
click at [316, 21] on link "Home" at bounding box center [310, 19] width 32 height 36
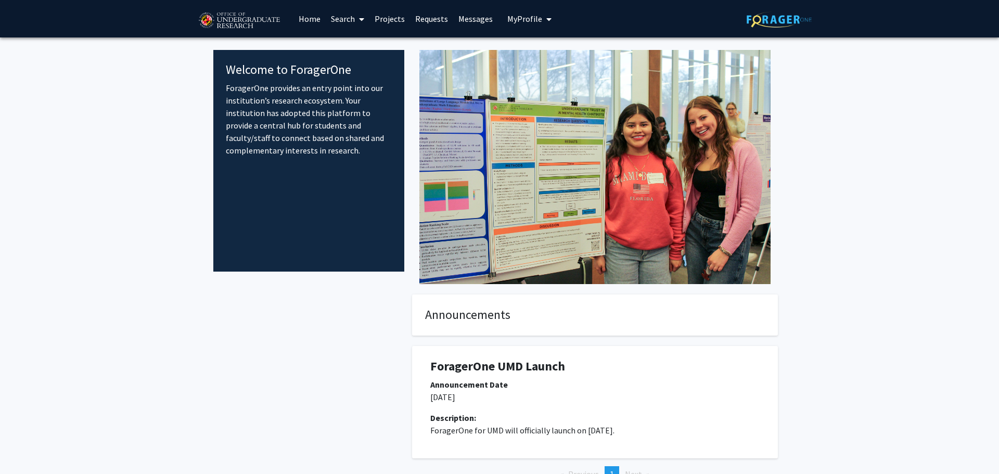
click at [384, 28] on link "Projects" at bounding box center [390, 19] width 41 height 36
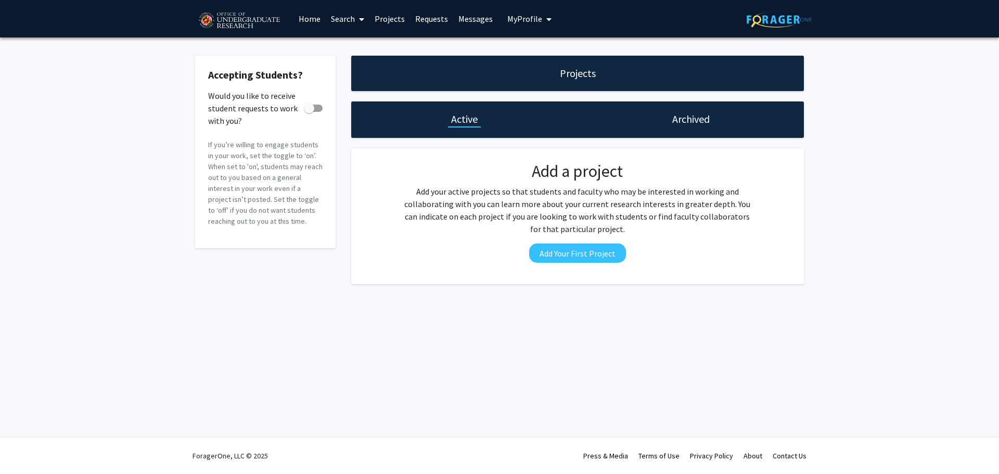
drag, startPoint x: 319, startPoint y: 20, endPoint x: 360, endPoint y: 17, distance: 41.2
click at [320, 20] on link "Home" at bounding box center [310, 19] width 32 height 36
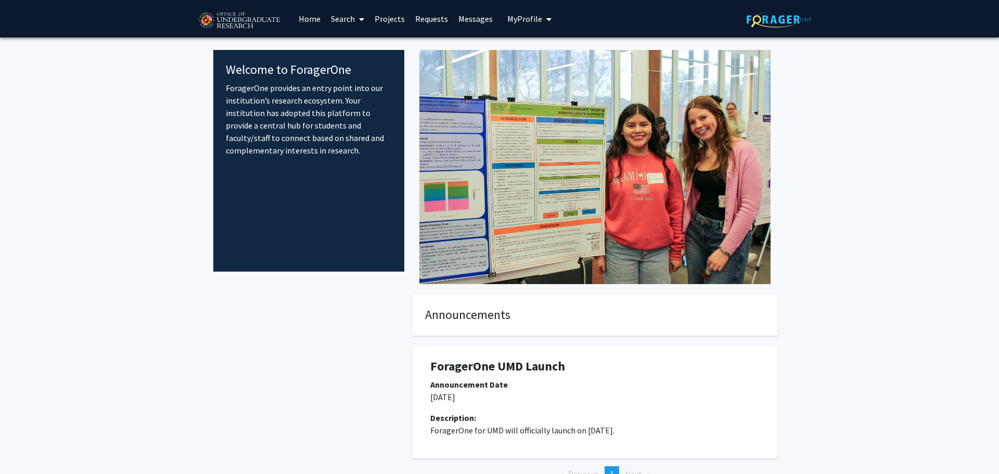
click at [340, 16] on link "Search" at bounding box center [348, 19] width 44 height 36
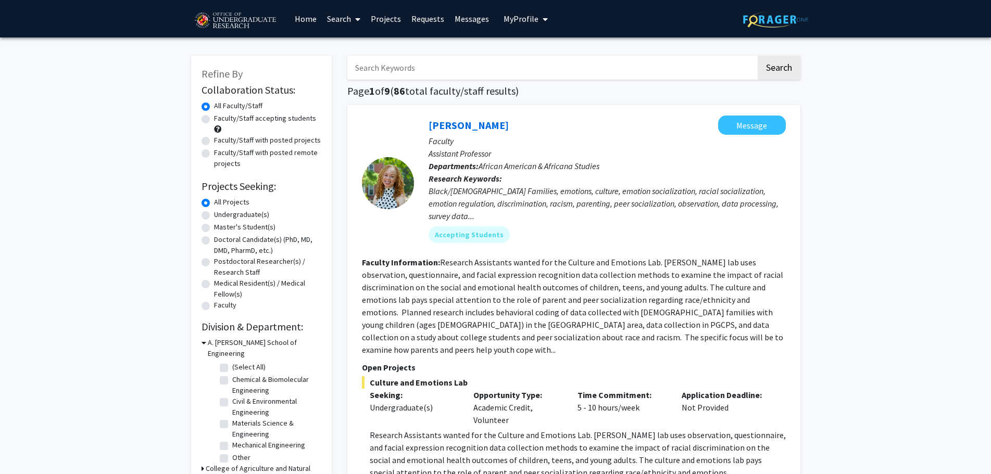
click at [234, 215] on label "Undergraduate(s)" at bounding box center [241, 214] width 55 height 11
click at [221, 215] on input "Undergraduate(s)" at bounding box center [217, 212] width 7 height 7
radio input "true"
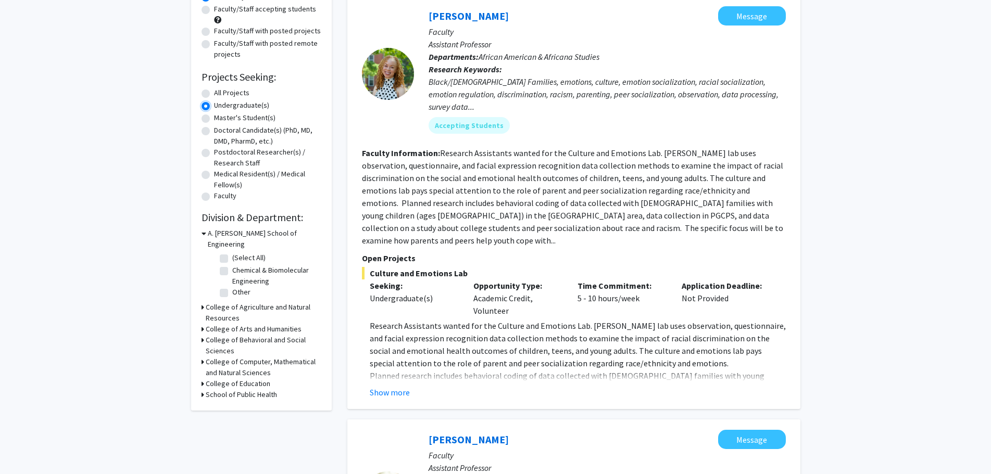
scroll to position [104, 0]
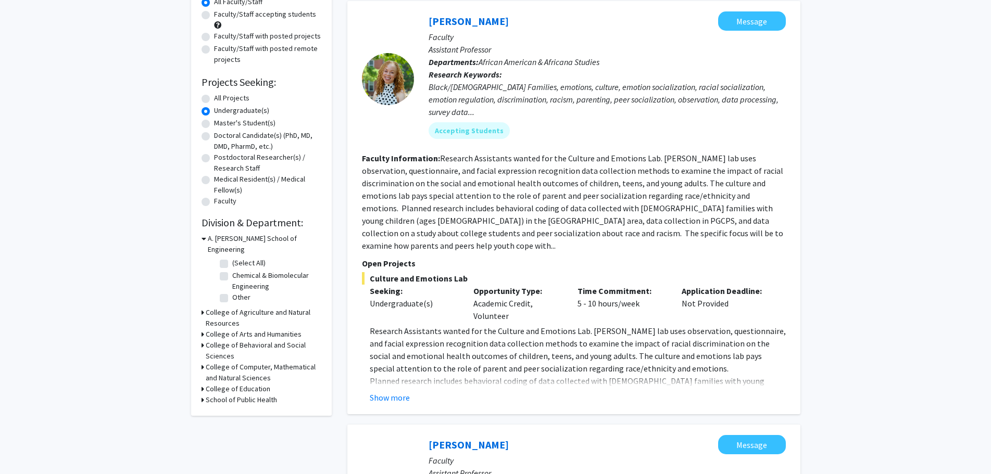
click at [445, 160] on fg-read-more "Research Assistants wanted for the Culture and Emotions Lab. [PERSON_NAME] lab …" at bounding box center [572, 202] width 421 height 98
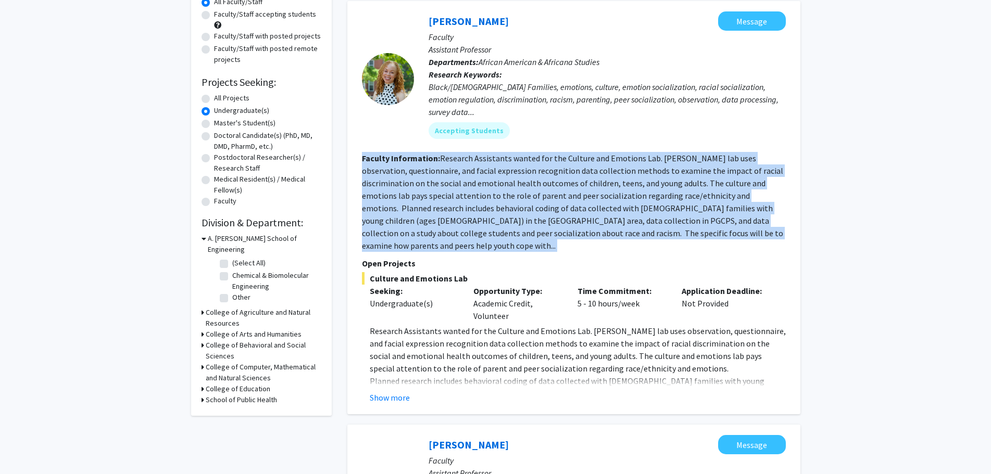
click at [445, 160] on fg-read-more "Research Assistants wanted for the Culture and Emotions Lab. [PERSON_NAME] lab …" at bounding box center [572, 202] width 421 height 98
click at [457, 196] on fg-read-more "Research Assistants wanted for the Culture and Emotions Lab. [PERSON_NAME] lab …" at bounding box center [572, 202] width 421 height 98
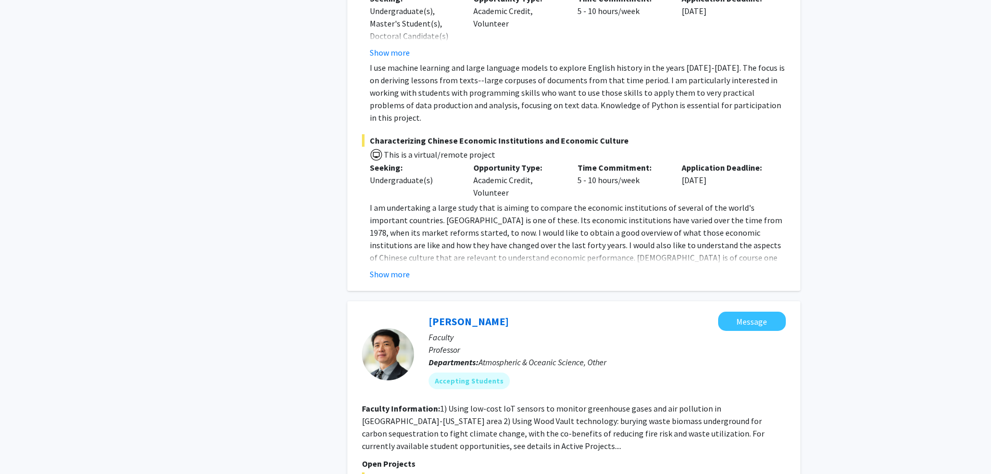
scroll to position [3331, 0]
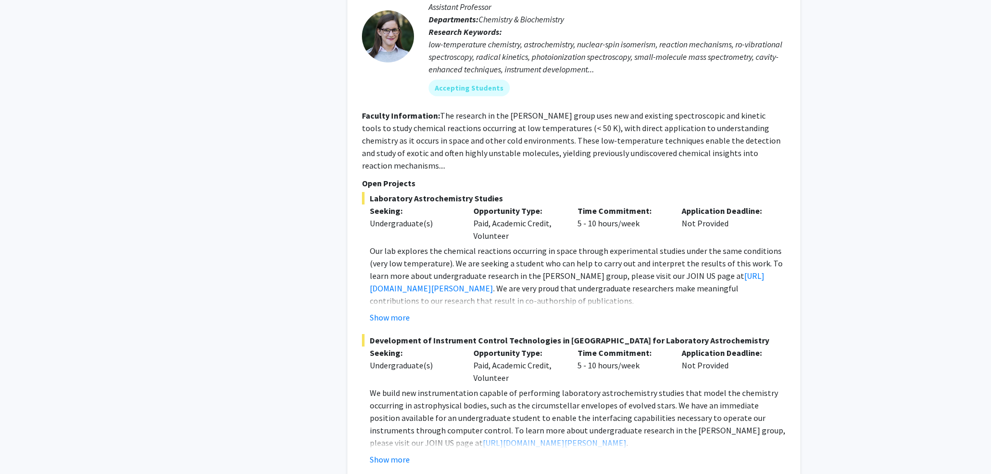
scroll to position [4816, 0]
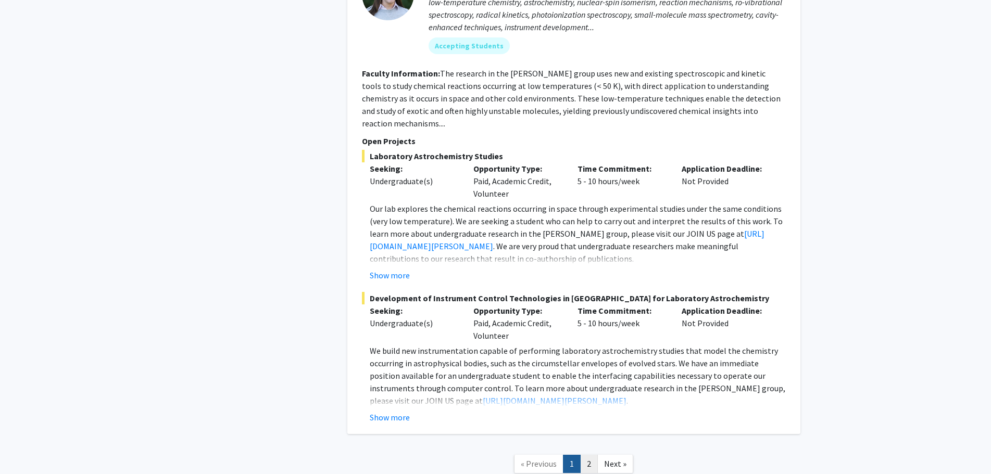
click at [588, 455] on link "2" at bounding box center [589, 464] width 18 height 18
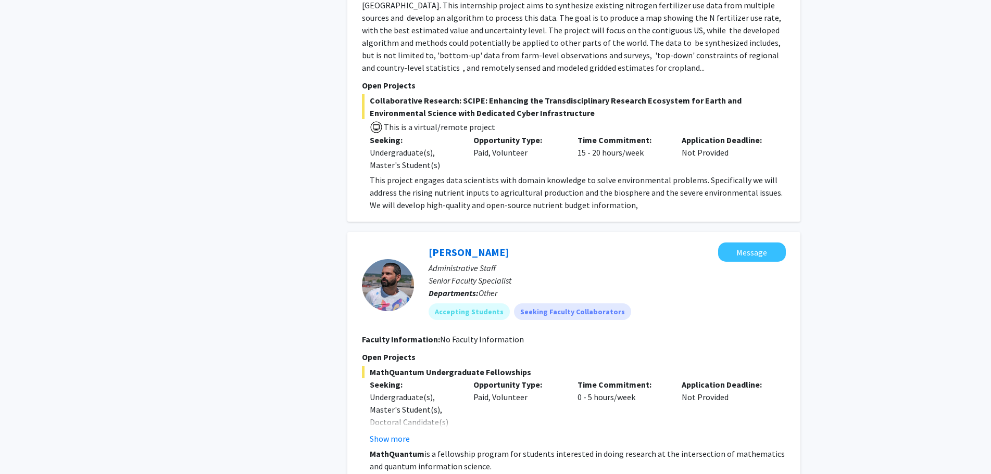
scroll to position [1145, 0]
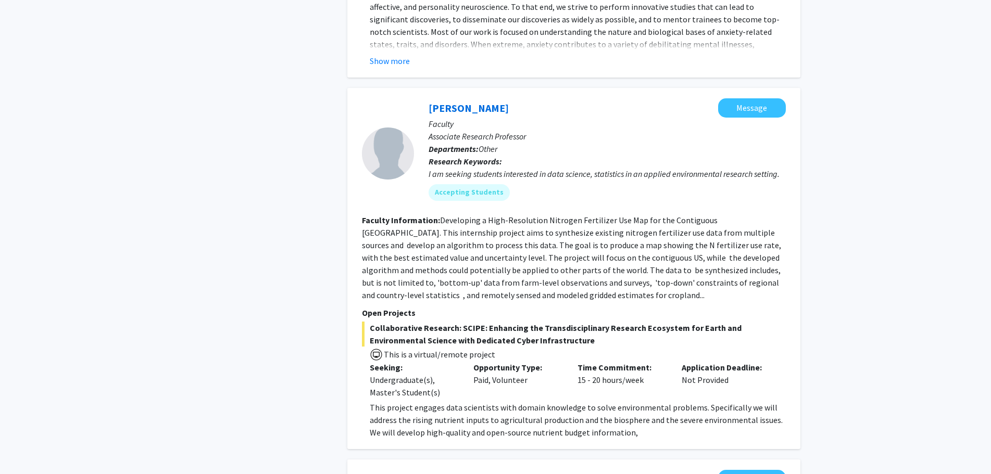
click at [527, 236] on fg-read-more "Developing a High-Resolution Nitrogen Fertilizer Use Map for the Contiguous [GE…" at bounding box center [572, 257] width 421 height 85
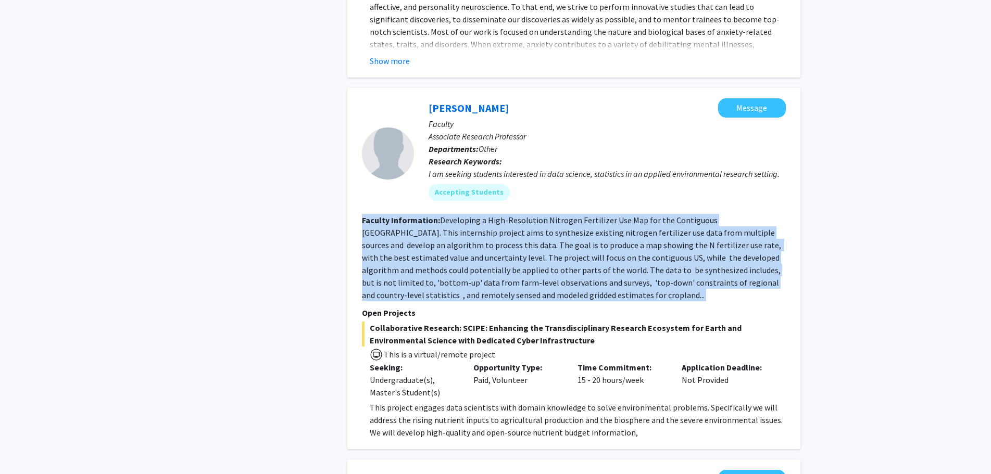
click at [529, 236] on fg-read-more "Developing a High-Resolution Nitrogen Fertilizer Use Map for the Contiguous [GE…" at bounding box center [572, 257] width 421 height 85
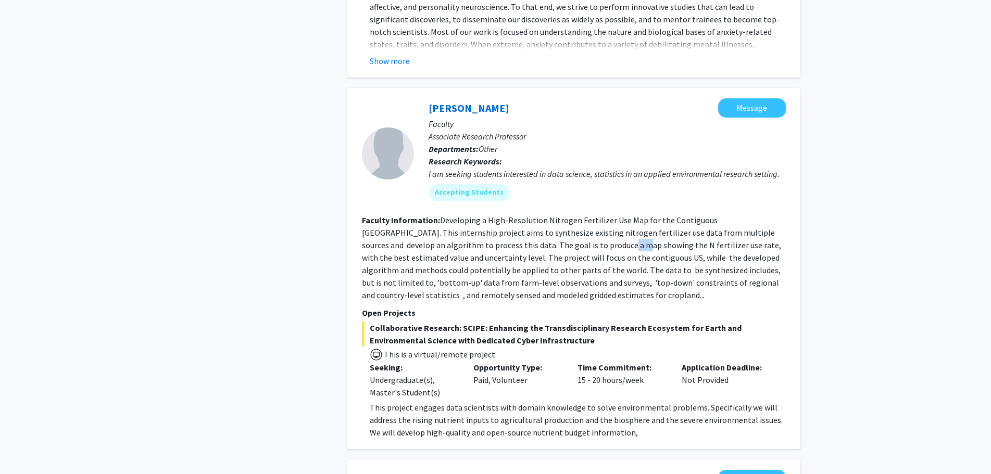
click at [529, 236] on fg-read-more "Developing a High-Resolution Nitrogen Fertilizer Use Map for the Contiguous [GE…" at bounding box center [572, 257] width 421 height 85
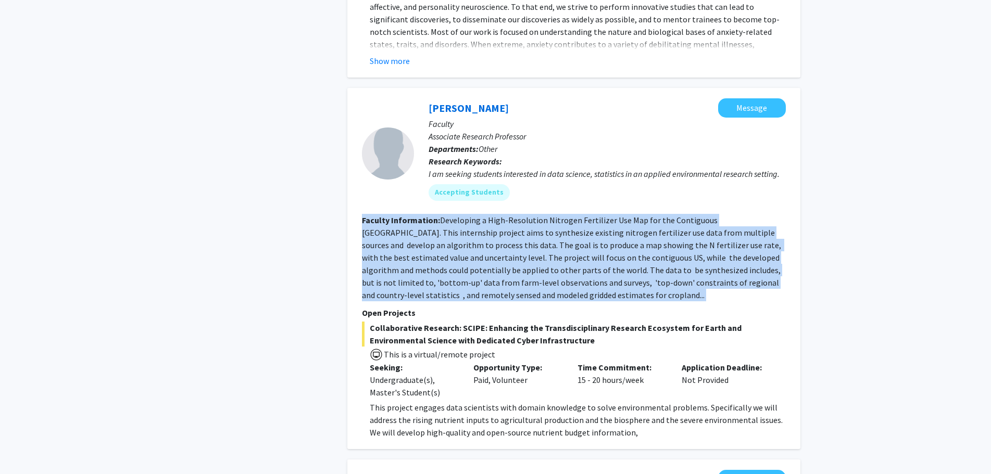
click at [529, 236] on fg-read-more "Developing a High-Resolution Nitrogen Fertilizer Use Map for the Contiguous [GE…" at bounding box center [572, 257] width 421 height 85
click at [618, 264] on section "Faculty Information: Developing a High-Resolution Nitrogen Fertilizer Use Map f…" at bounding box center [574, 257] width 424 height 87
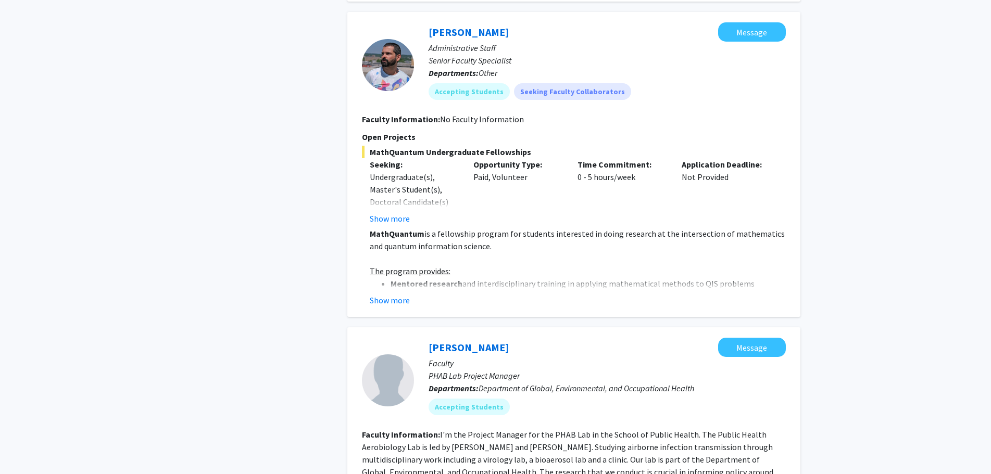
scroll to position [1614, 0]
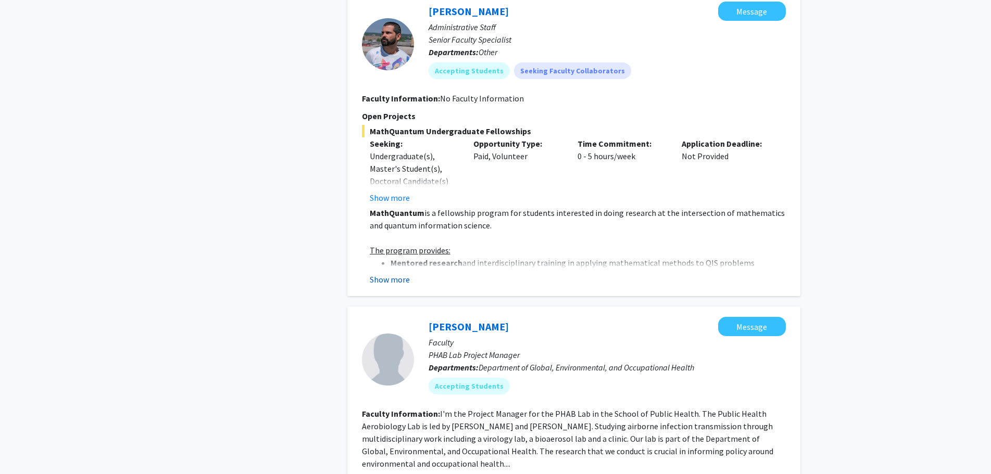
click at [393, 273] on button "Show more" at bounding box center [390, 279] width 40 height 12
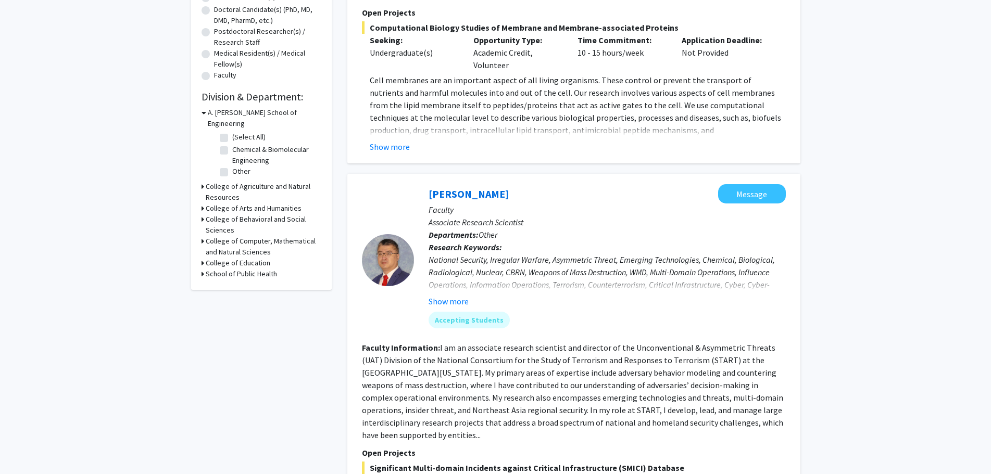
scroll to position [0, 0]
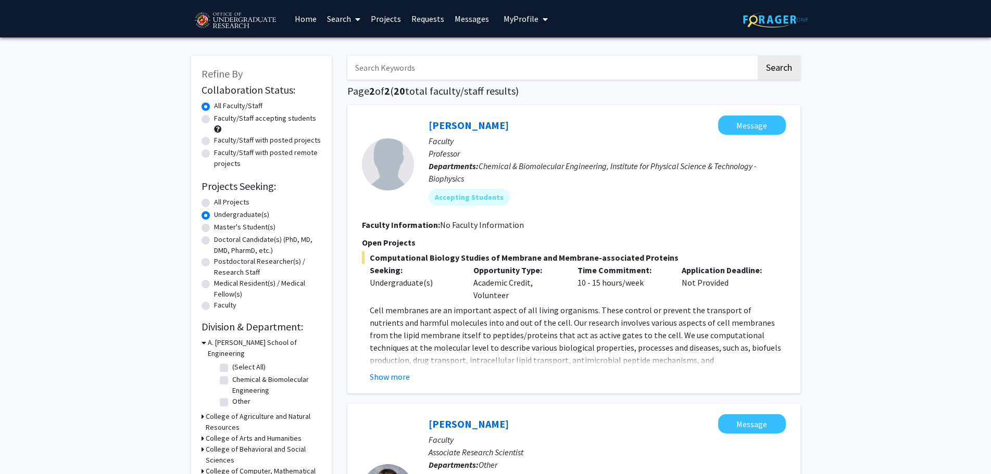
drag, startPoint x: 855, startPoint y: 269, endPoint x: 851, endPoint y: 111, distance: 157.2
click at [384, 15] on link "Projects" at bounding box center [385, 19] width 41 height 36
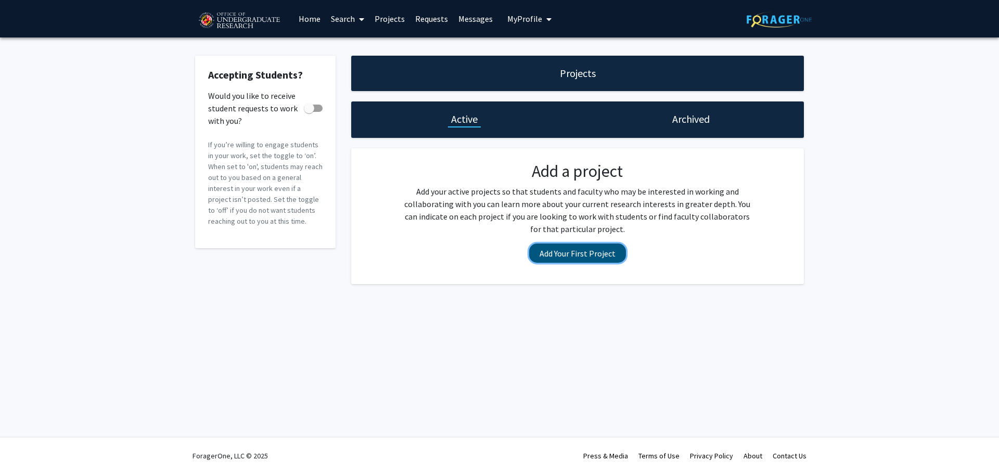
click at [574, 255] on button "Add Your First Project" at bounding box center [577, 253] width 97 height 19
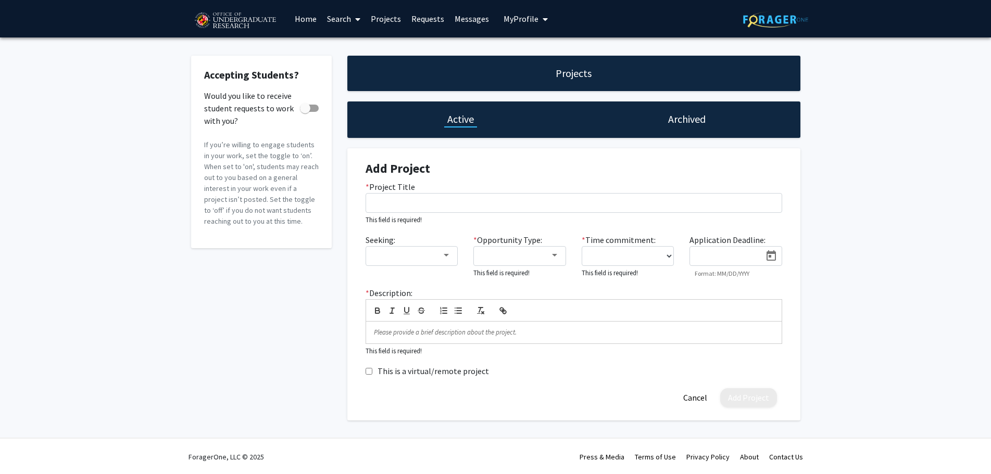
click at [492, 214] on div "* Project Title This field is required!" at bounding box center [574, 203] width 432 height 45
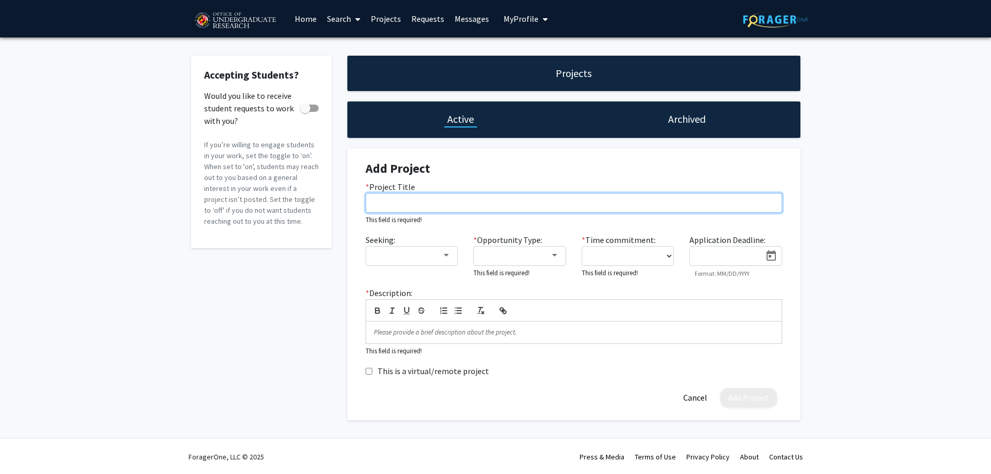
click at [487, 193] on input "* Project Title" at bounding box center [573, 203] width 416 height 20
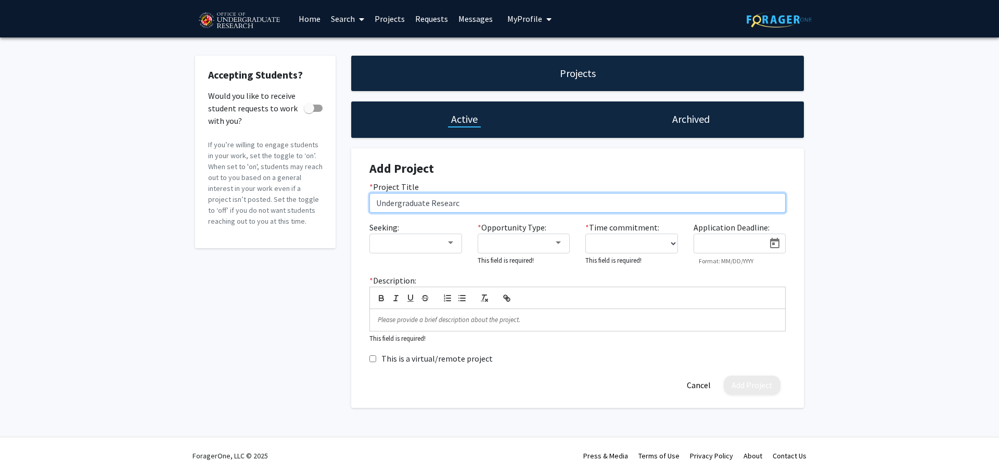
type input "Undergraduate Research"
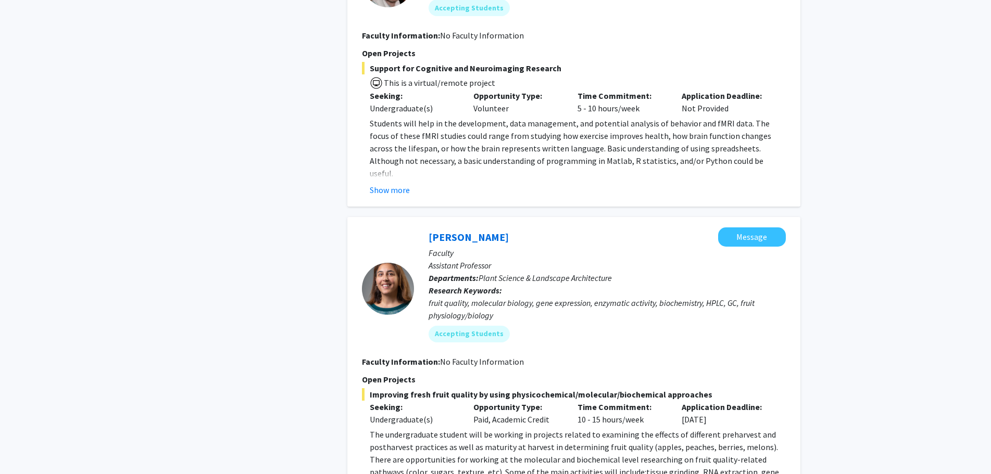
scroll to position [3123, 0]
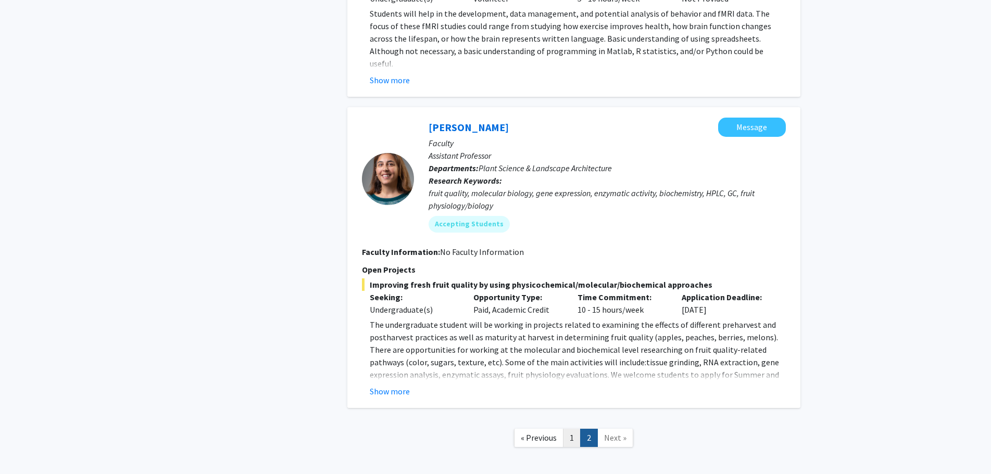
click at [566, 429] on link "1" at bounding box center [572, 438] width 18 height 18
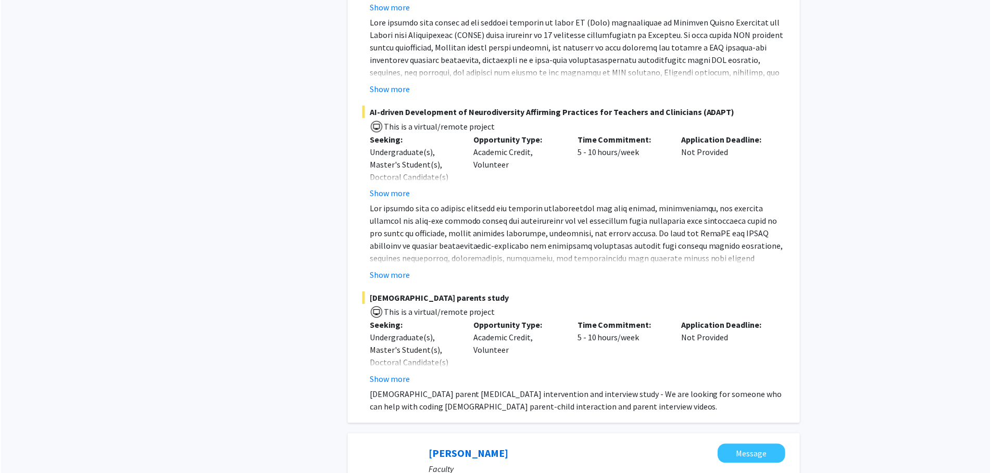
scroll to position [989, 0]
